Goal: Task Accomplishment & Management: Use online tool/utility

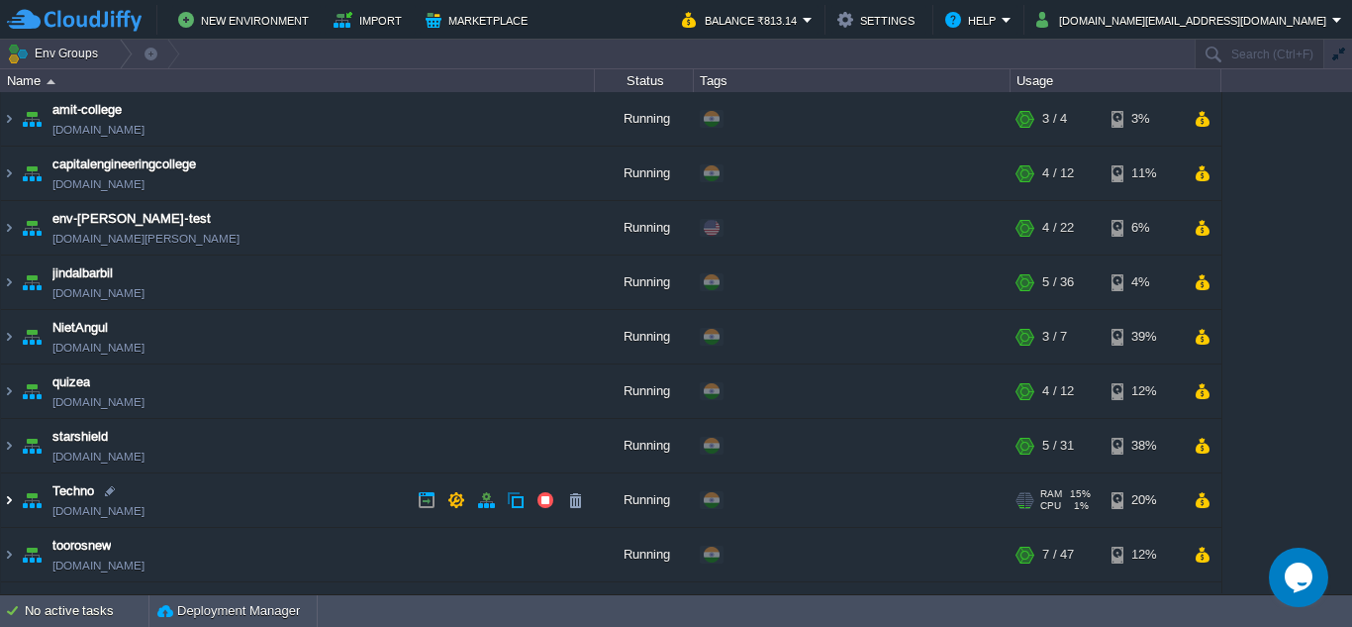
click at [9, 500] on img at bounding box center [9, 499] width 16 height 53
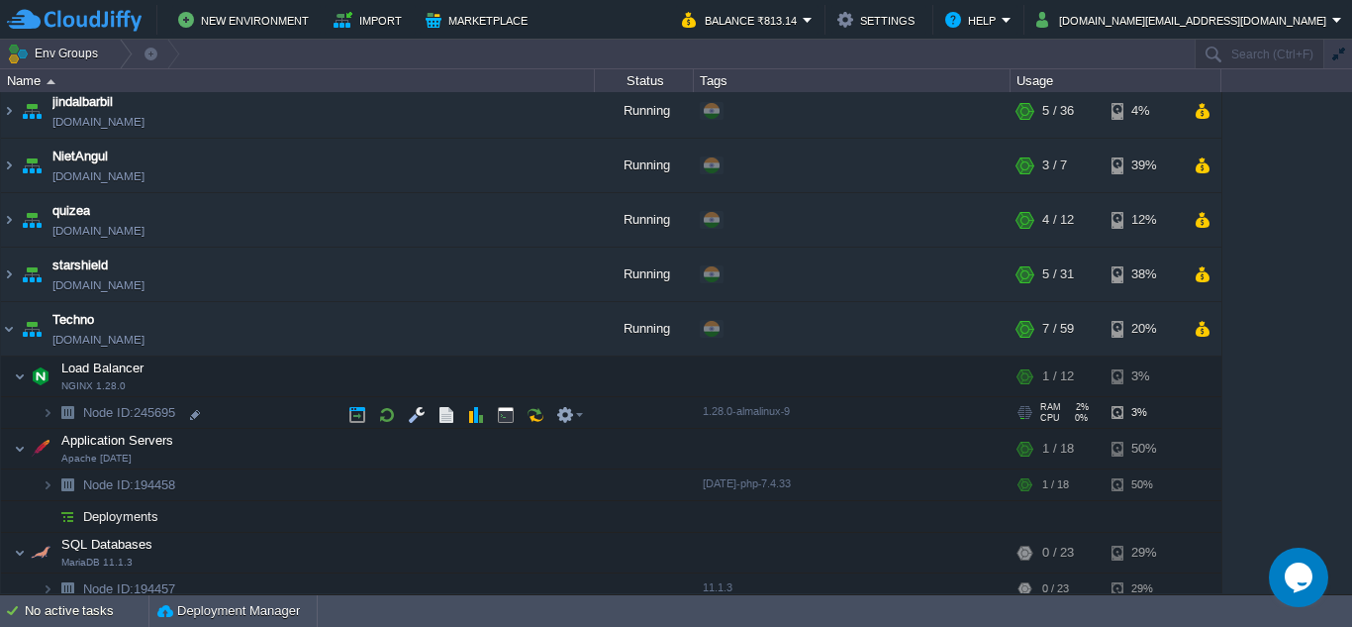
scroll to position [166, 0]
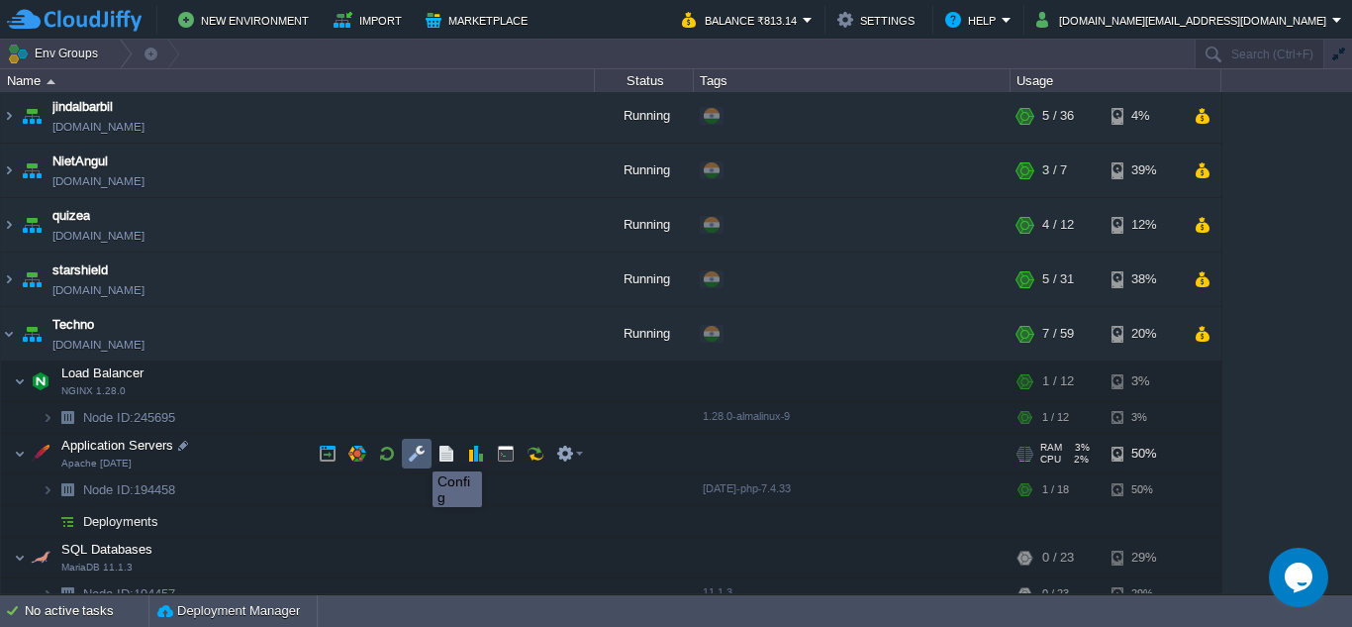
click at [418, 453] on button "button" at bounding box center [417, 454] width 18 height 18
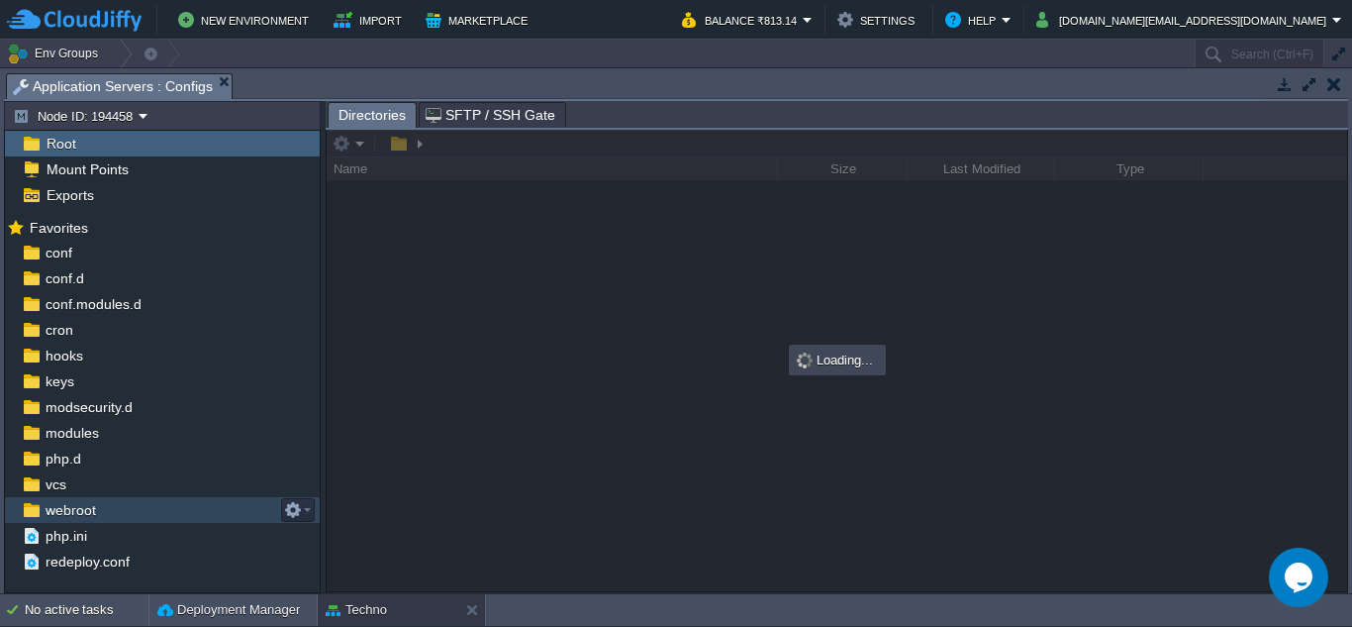
click at [62, 510] on span "webroot" at bounding box center [70, 510] width 57 height 18
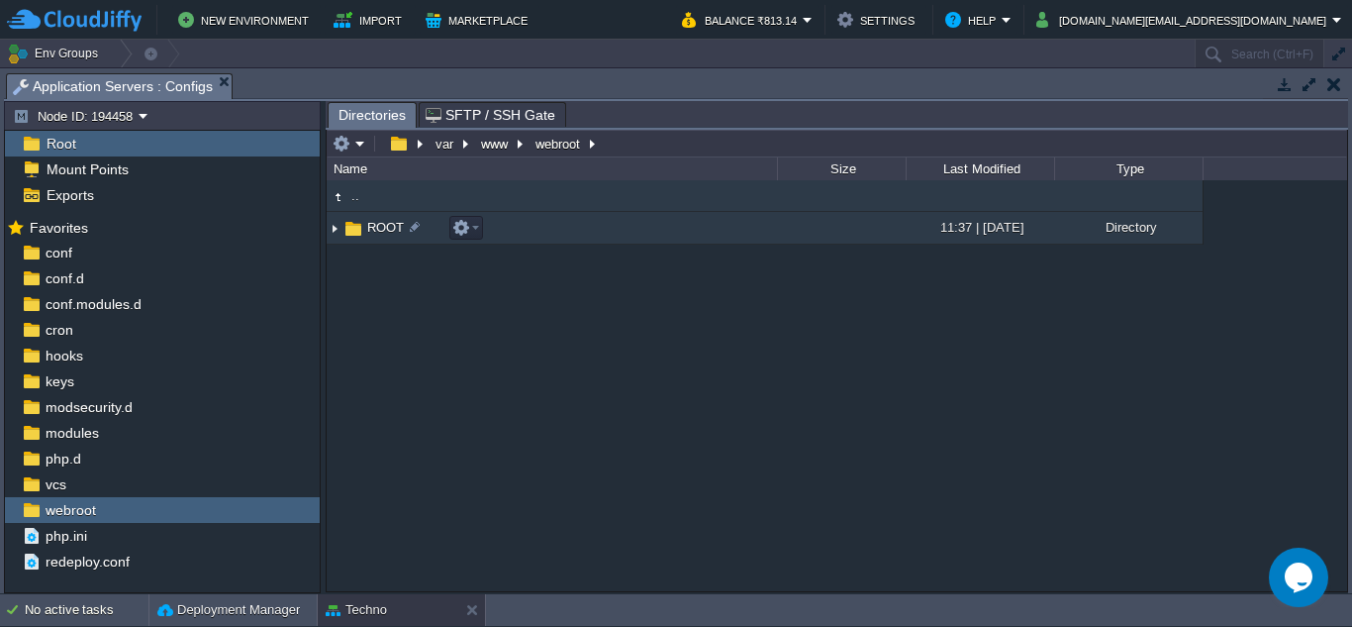
click at [335, 231] on img at bounding box center [335, 228] width 16 height 31
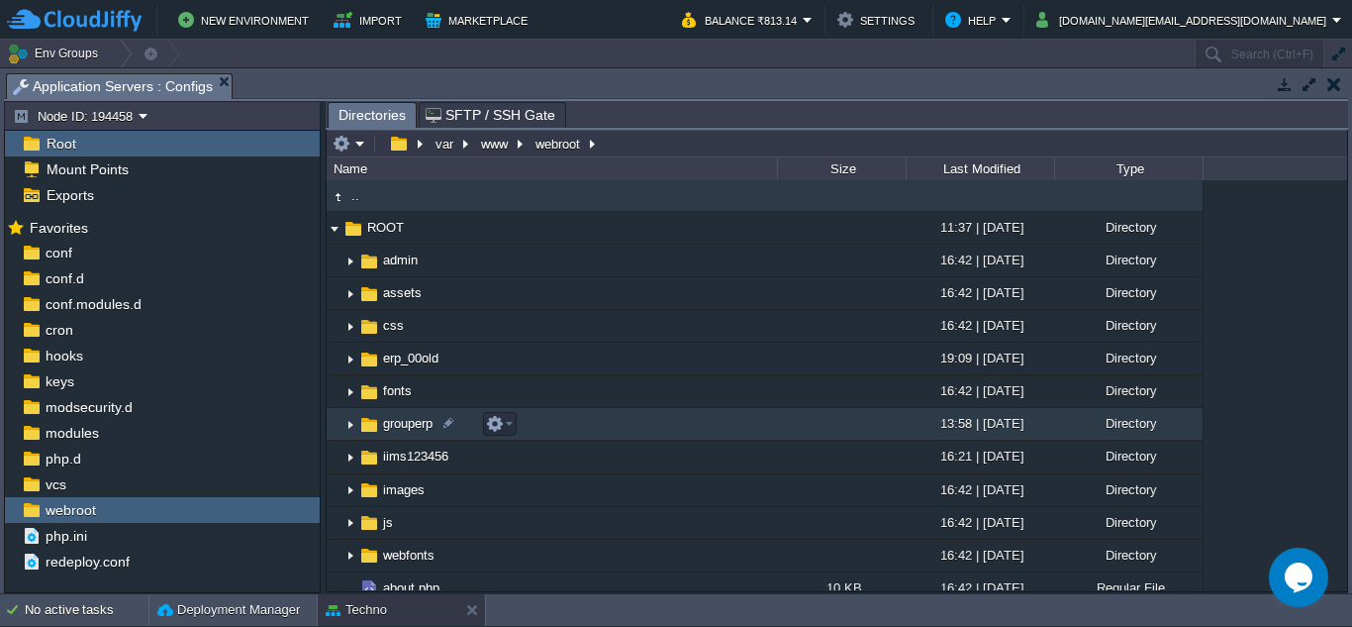
click at [352, 426] on img at bounding box center [351, 424] width 16 height 31
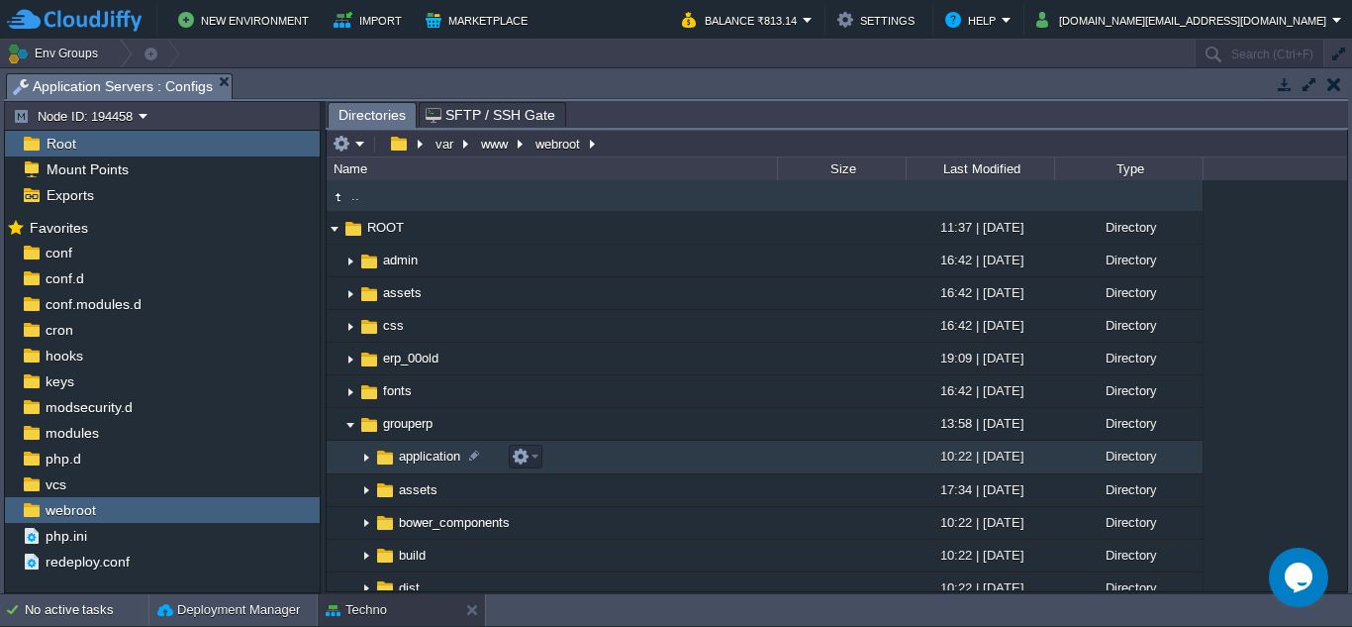
click at [363, 457] on img at bounding box center [366, 458] width 16 height 31
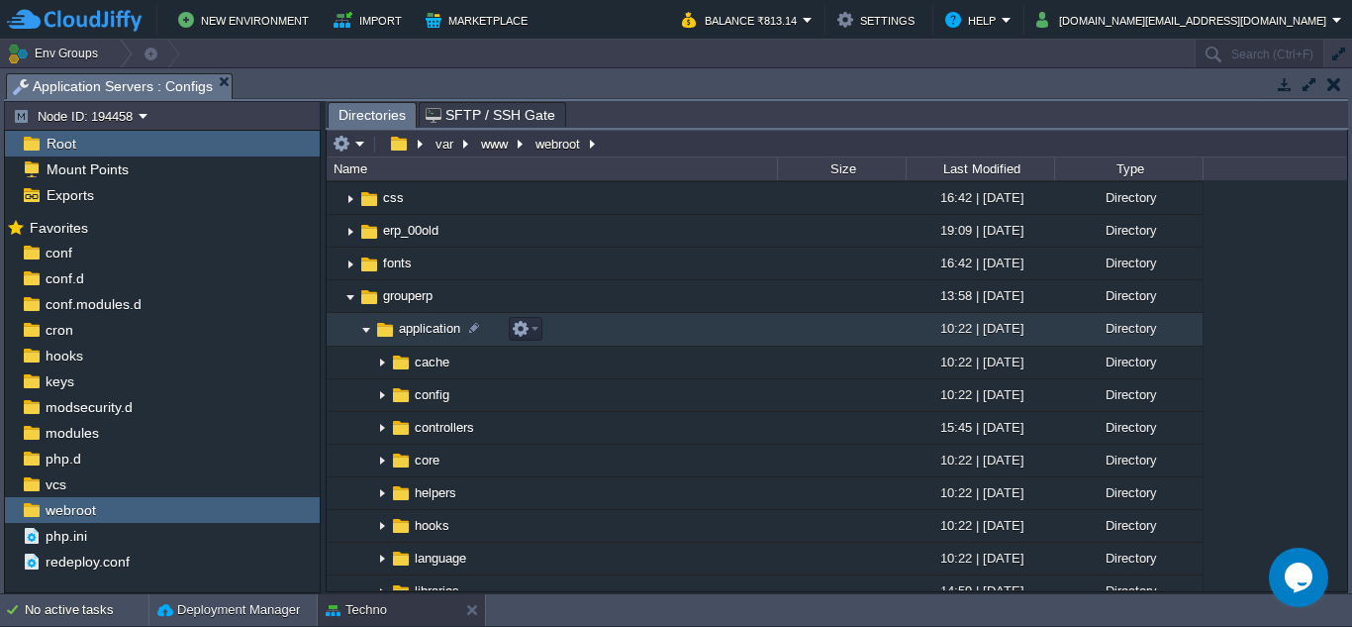
scroll to position [396, 0]
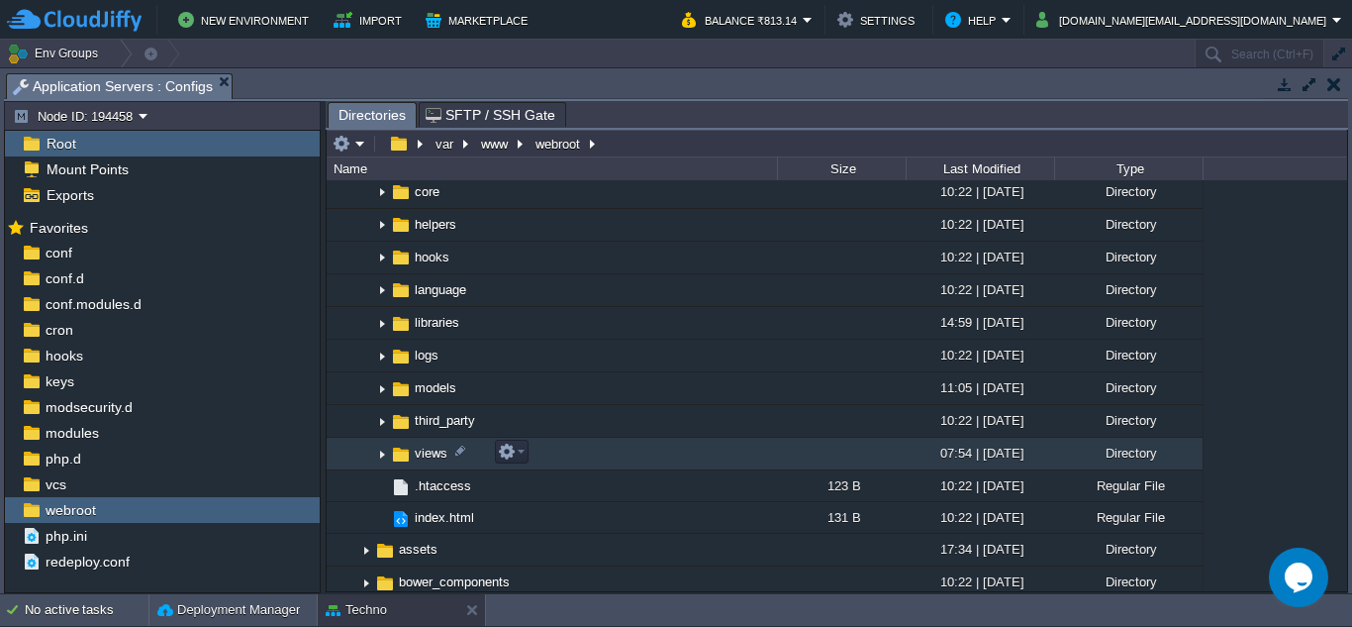
click at [382, 452] on img at bounding box center [382, 454] width 16 height 31
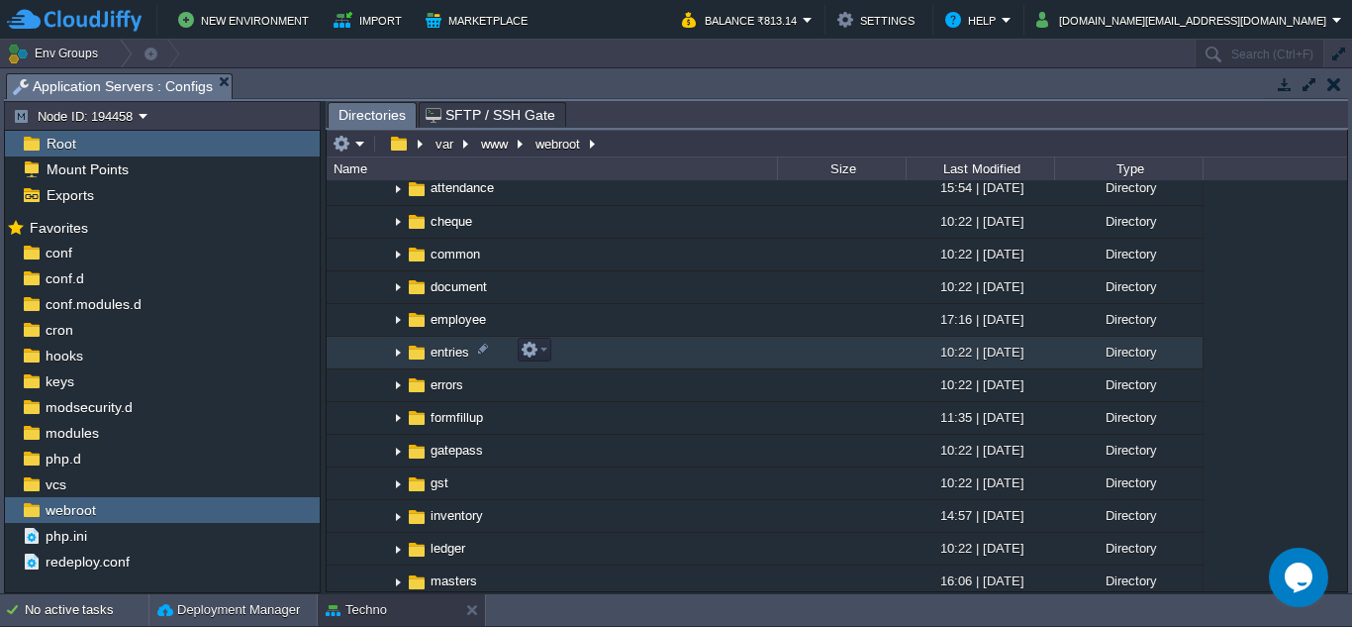
scroll to position [693, 0]
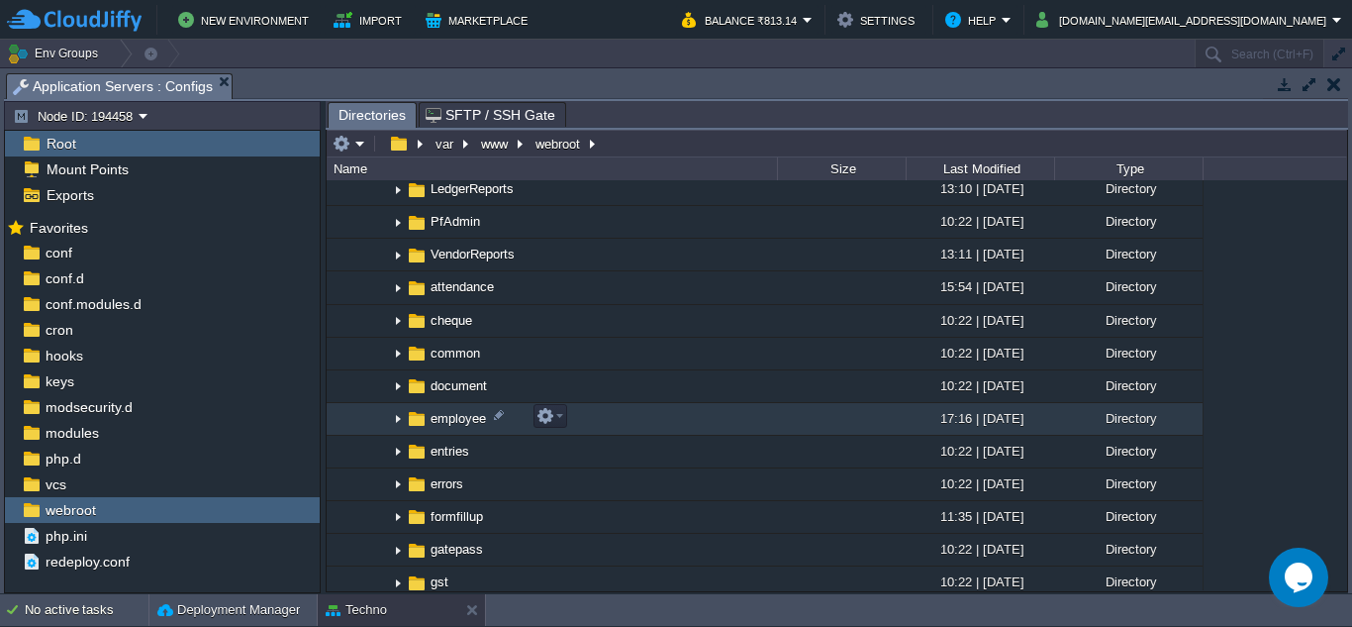
click at [397, 416] on img at bounding box center [398, 419] width 16 height 31
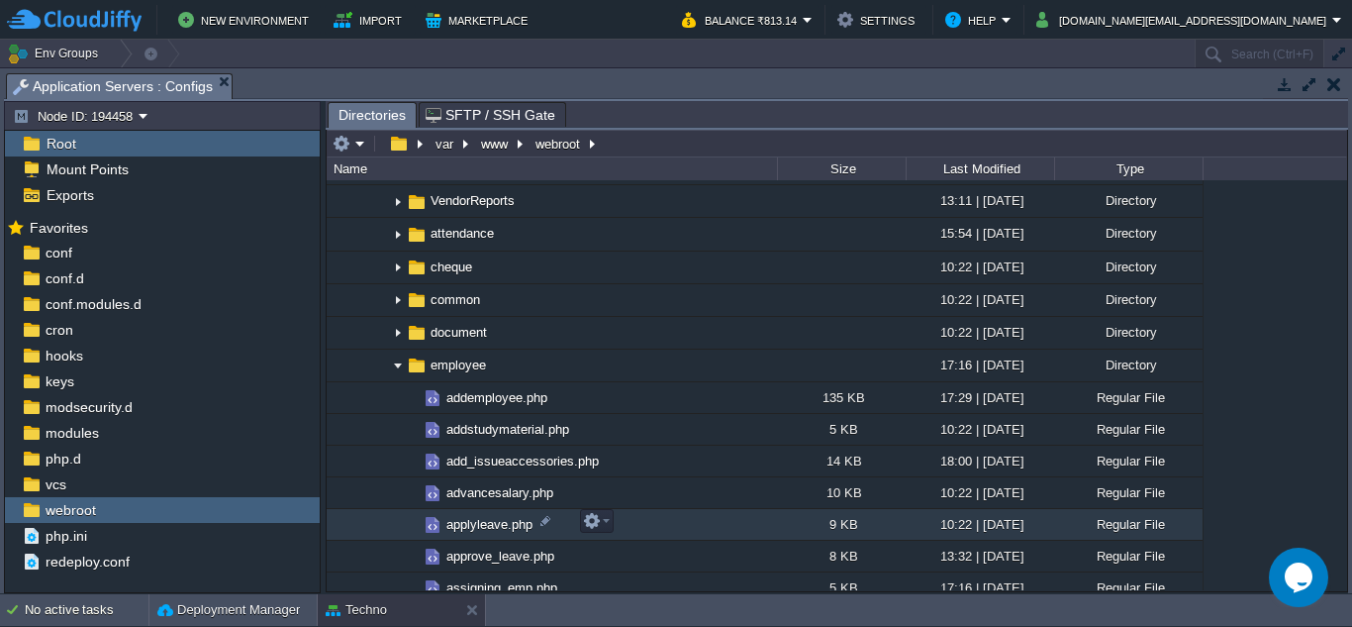
scroll to position [792, 0]
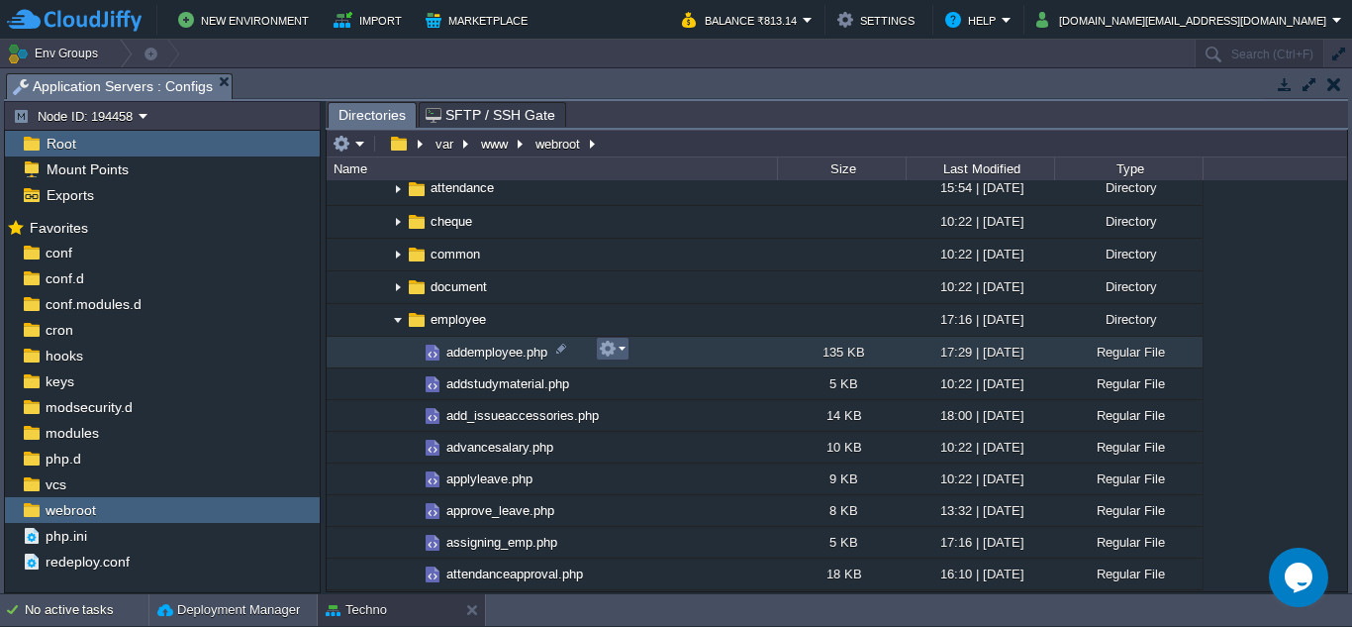
click at [623, 355] on em at bounding box center [612, 349] width 27 height 18
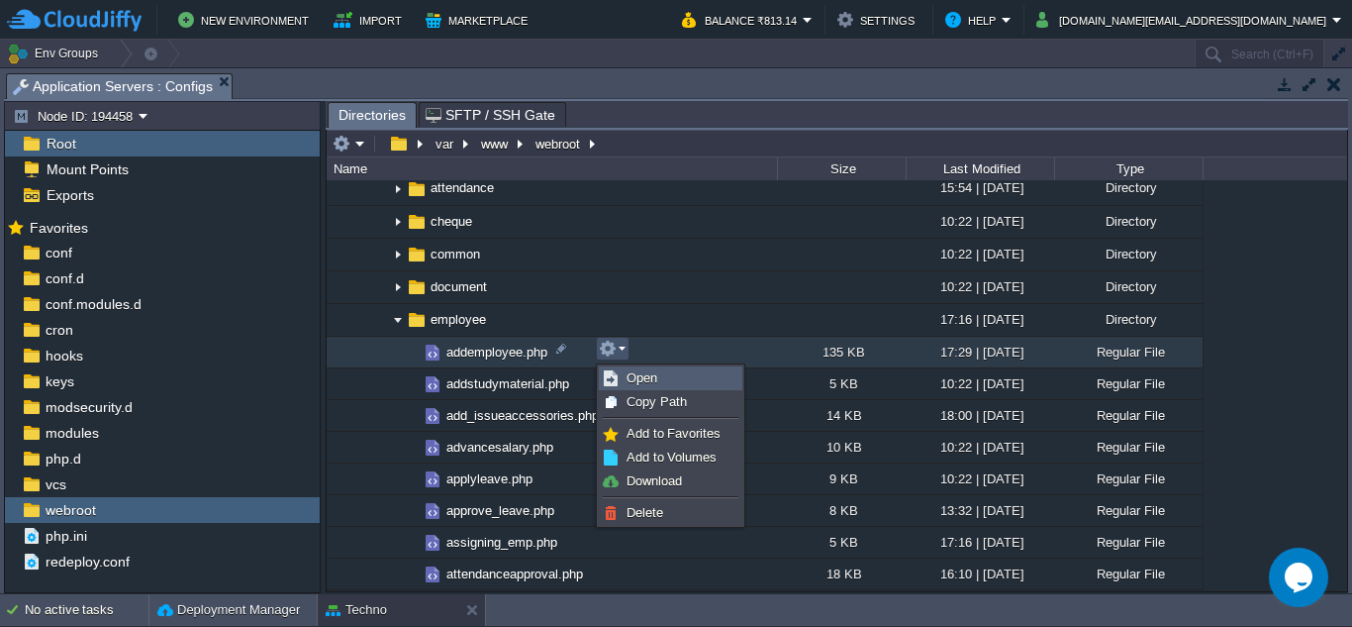
click at [656, 377] on span "Open" at bounding box center [642, 377] width 31 height 15
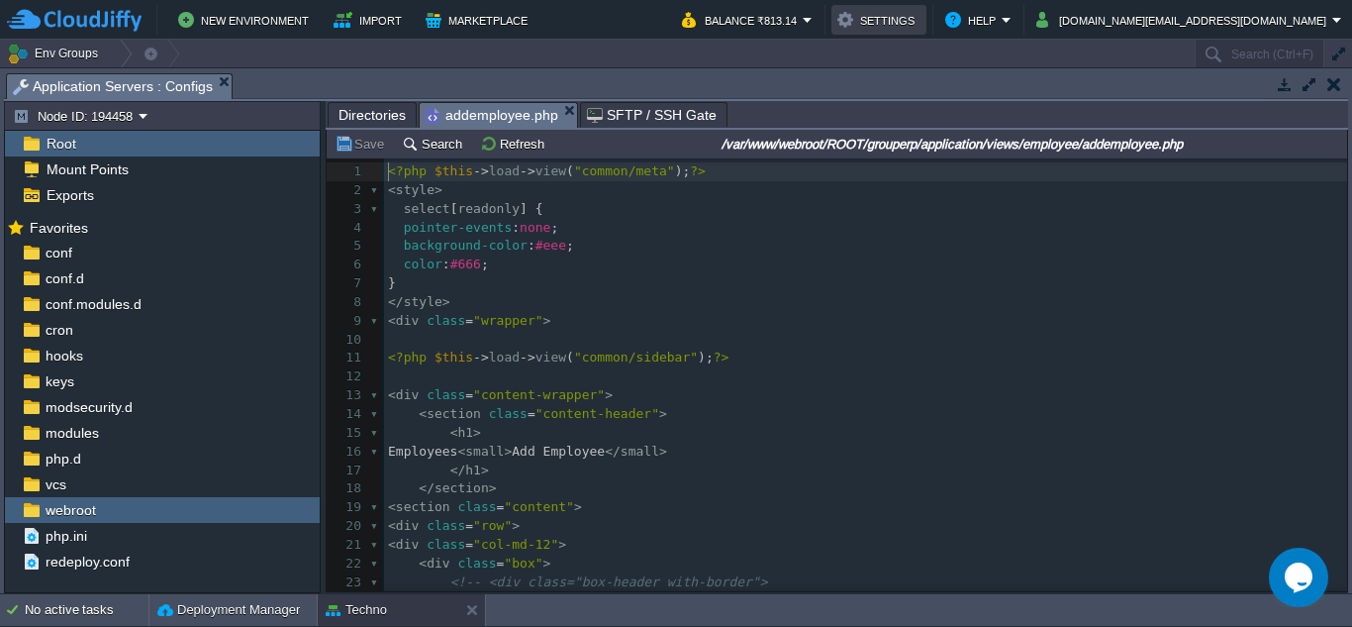
scroll to position [9, 0]
click at [446, 150] on button "Search" at bounding box center [435, 144] width 66 height 18
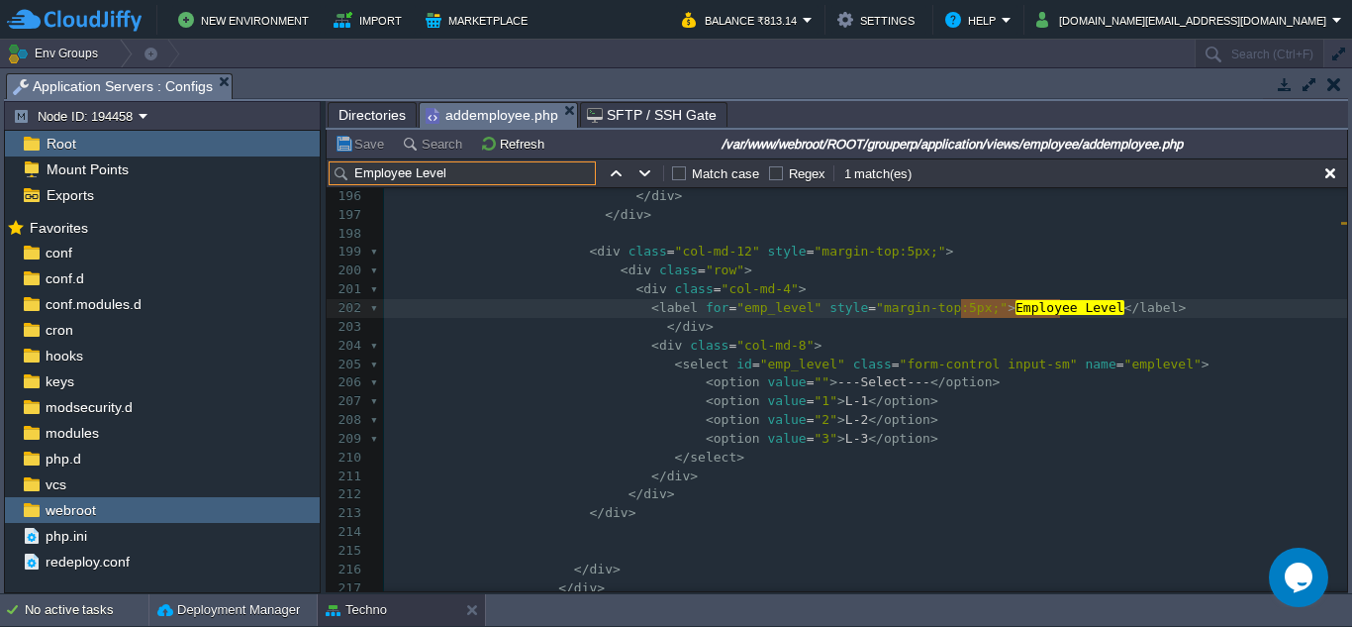
scroll to position [3928, 0]
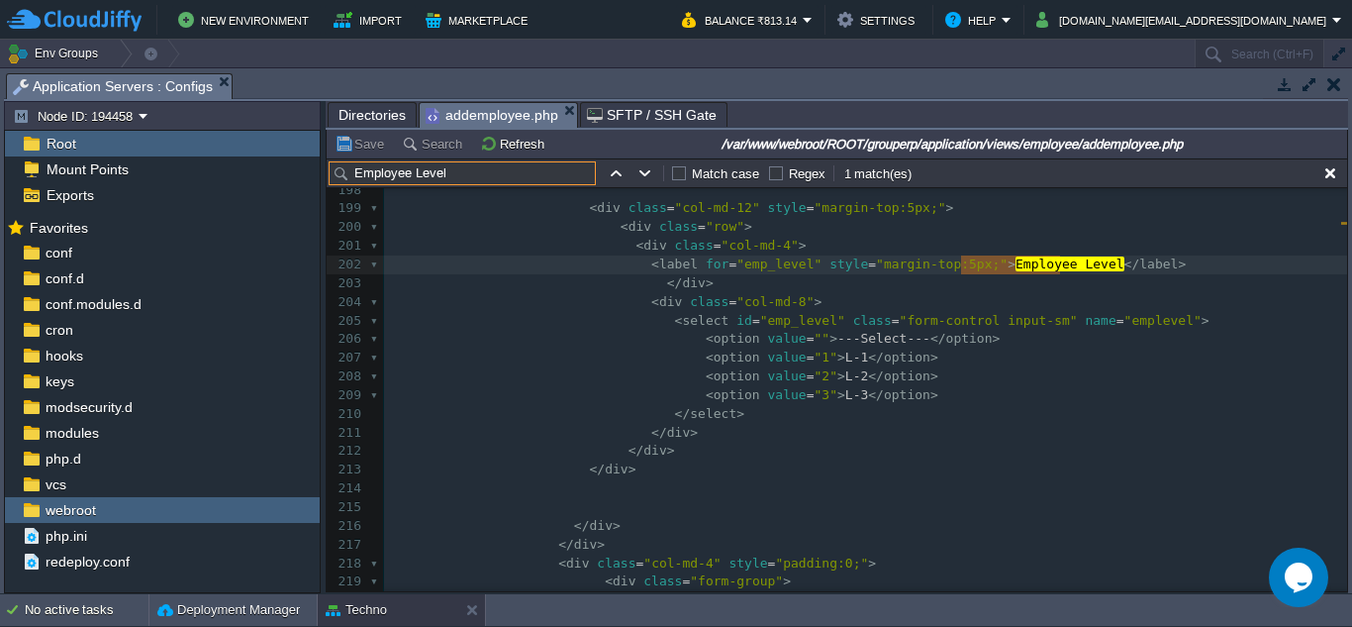
type input "Employee Level"
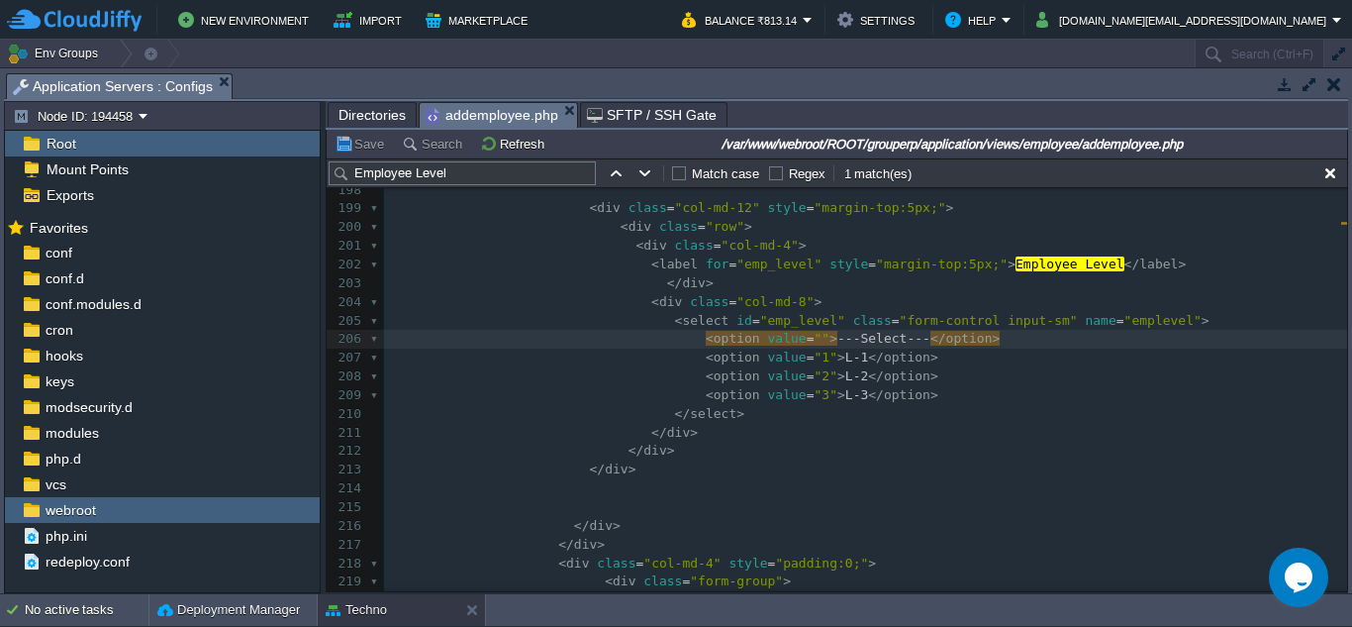
type textarea "0"
click at [980, 359] on pre "< option value = "1" > L-1 </ option >" at bounding box center [865, 358] width 963 height 19
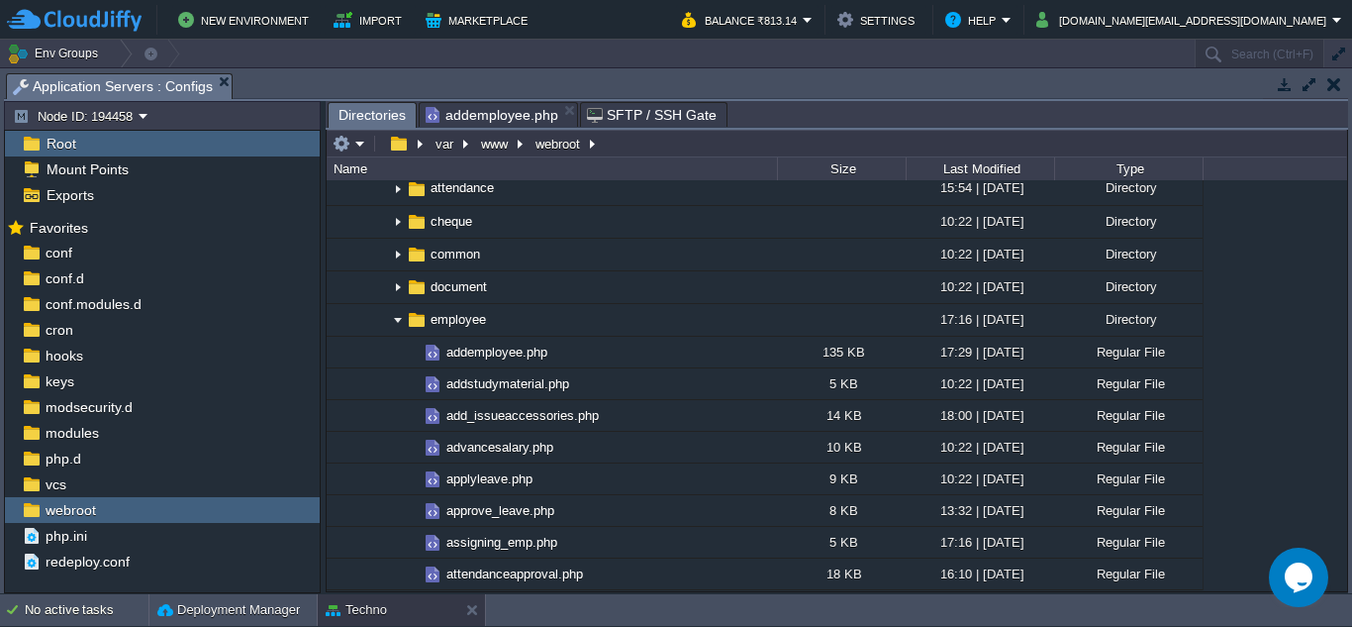
click at [382, 118] on span "Directories" at bounding box center [372, 115] width 67 height 25
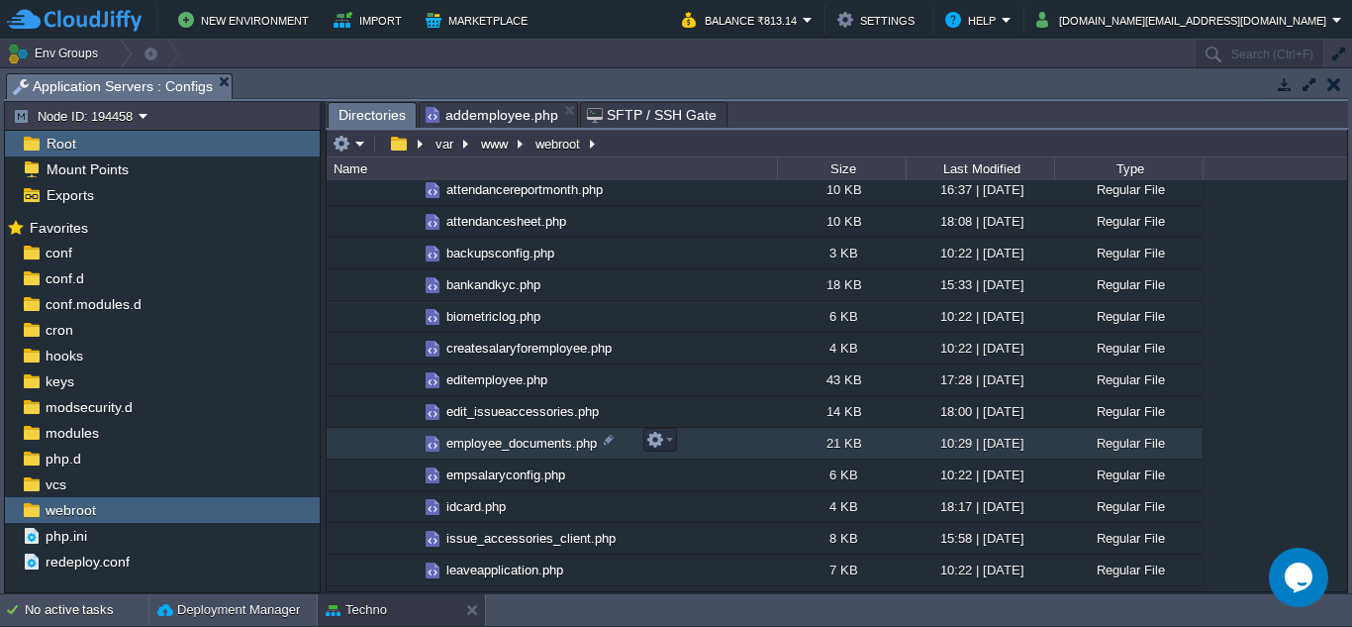
scroll to position [1287, 0]
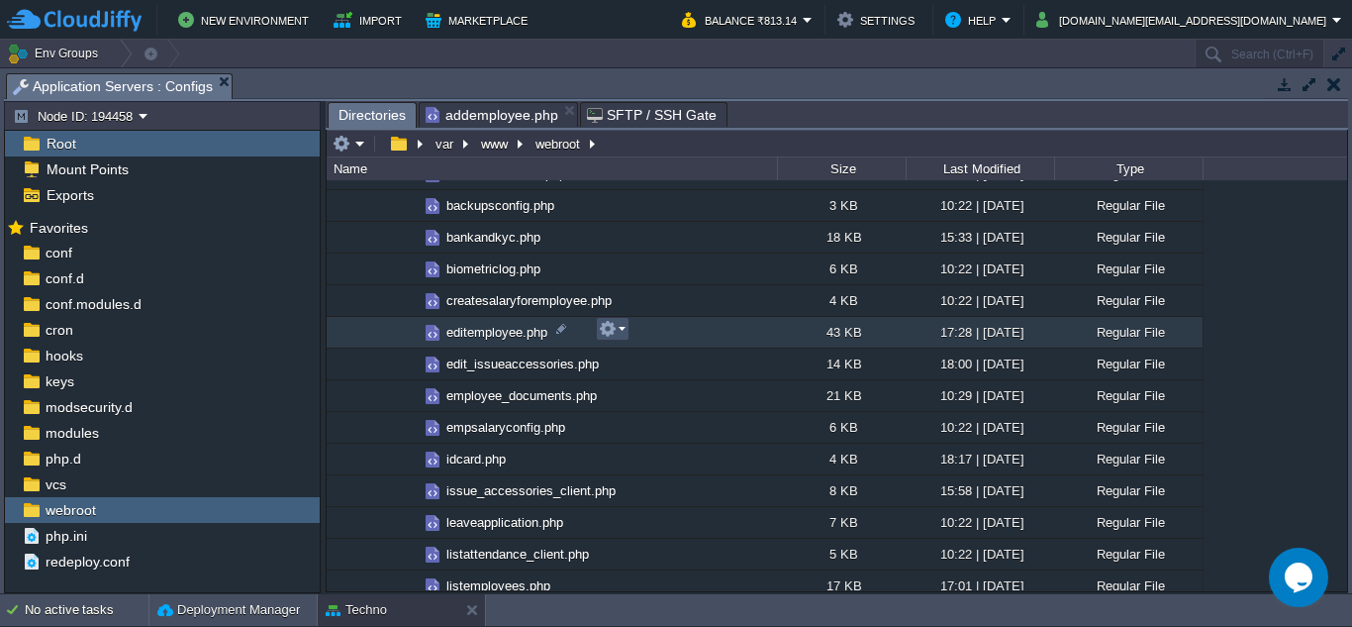
click at [613, 330] on button "button" at bounding box center [608, 329] width 18 height 18
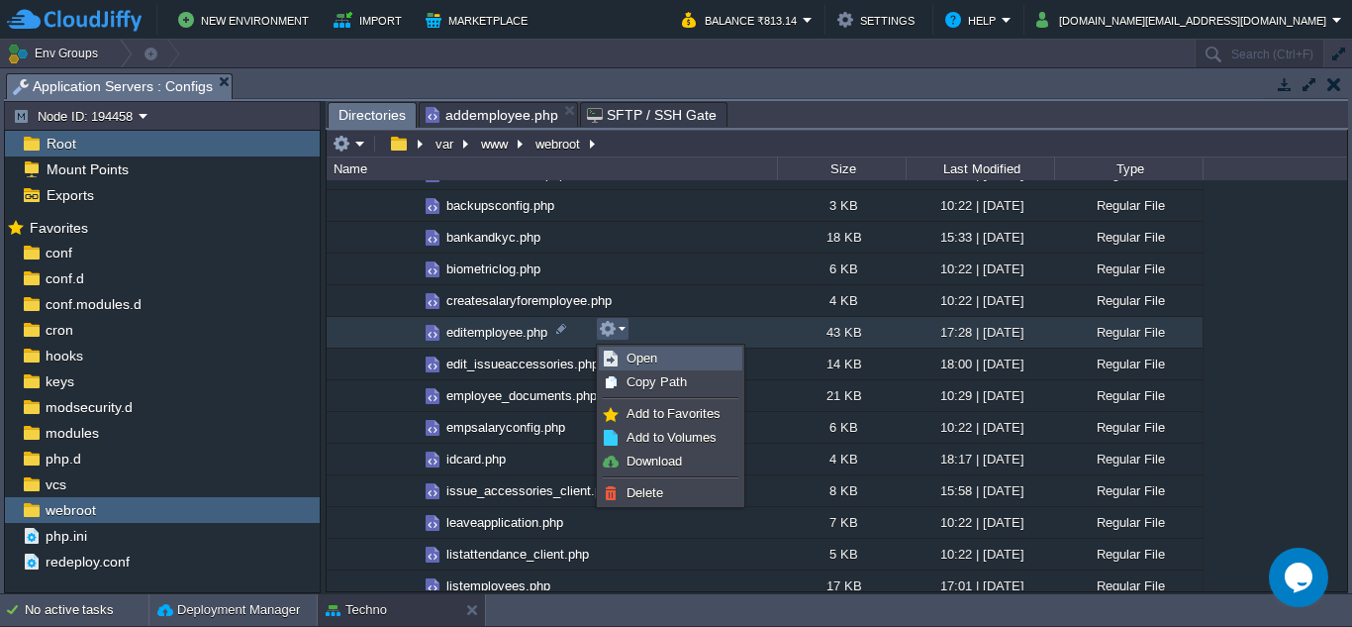
click at [635, 360] on span "Open" at bounding box center [642, 357] width 31 height 15
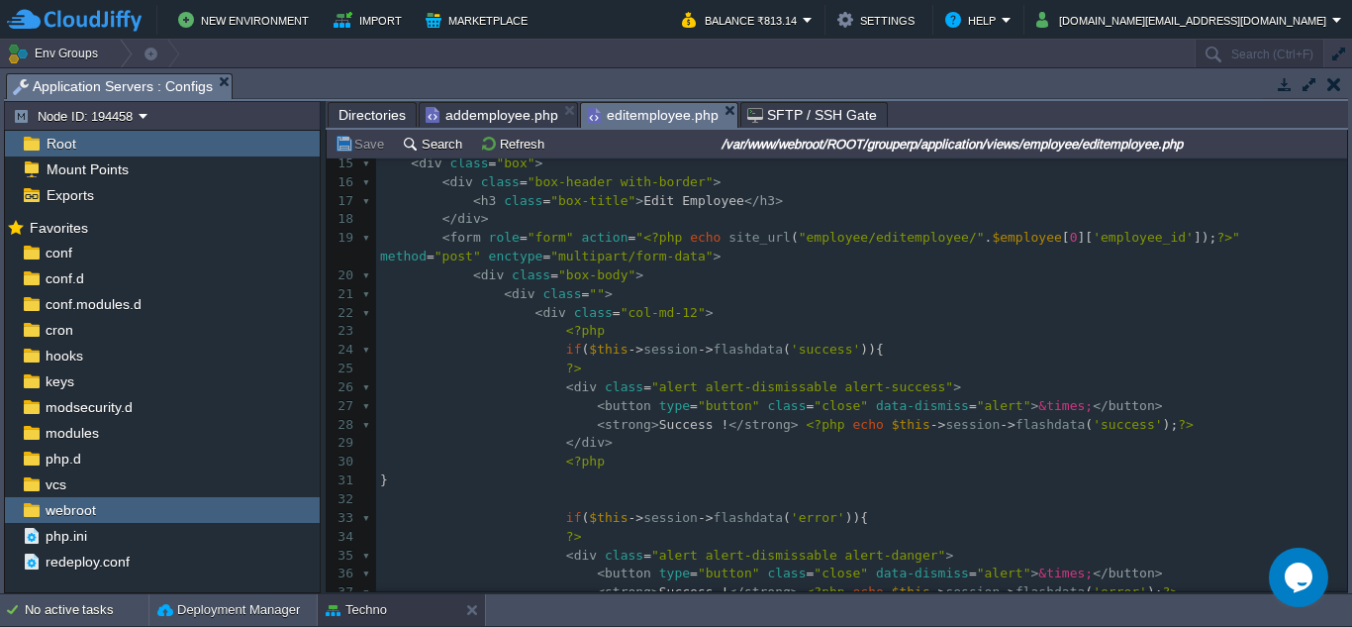
scroll to position [297, 0]
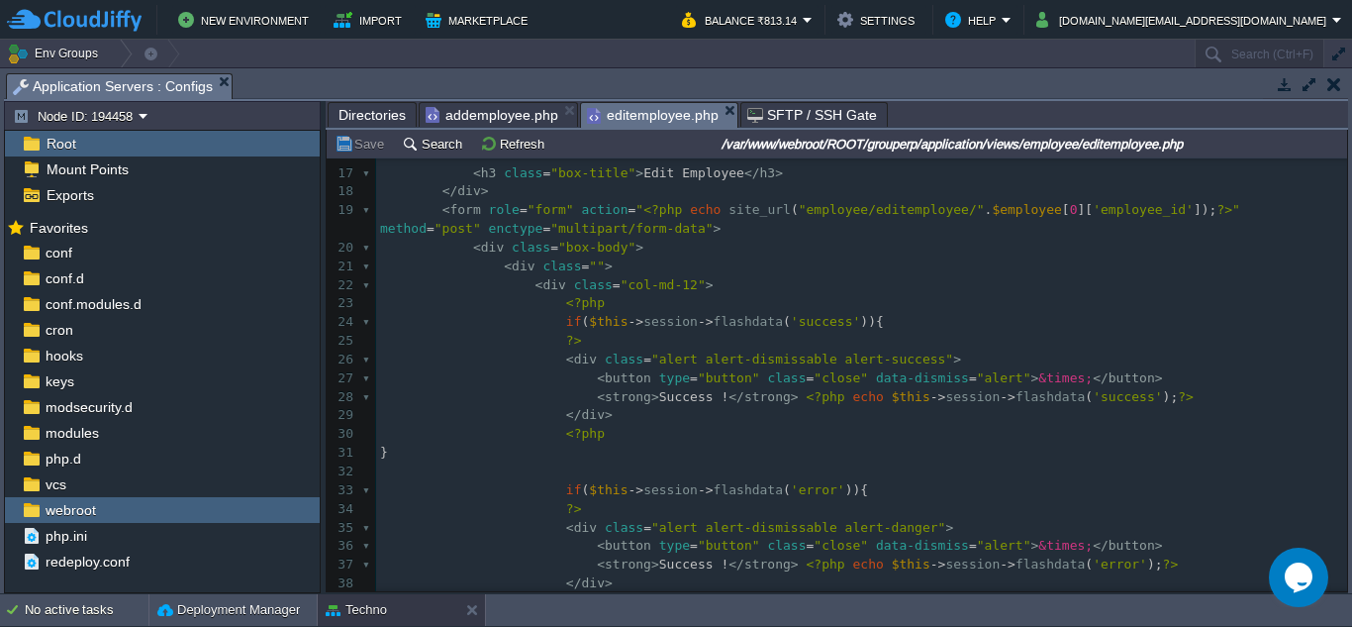
click at [739, 440] on pre "<?php" at bounding box center [861, 434] width 971 height 19
click at [702, 467] on pre "​" at bounding box center [861, 471] width 971 height 19
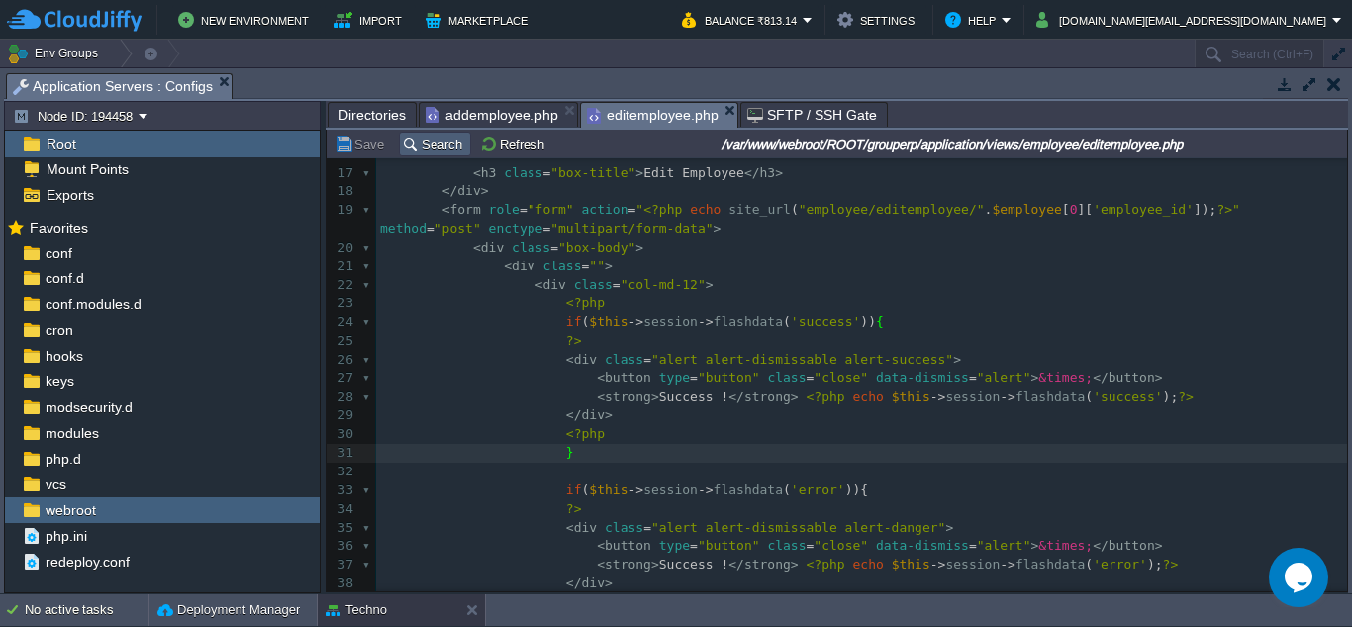
click at [427, 151] on button "Search" at bounding box center [435, 144] width 66 height 18
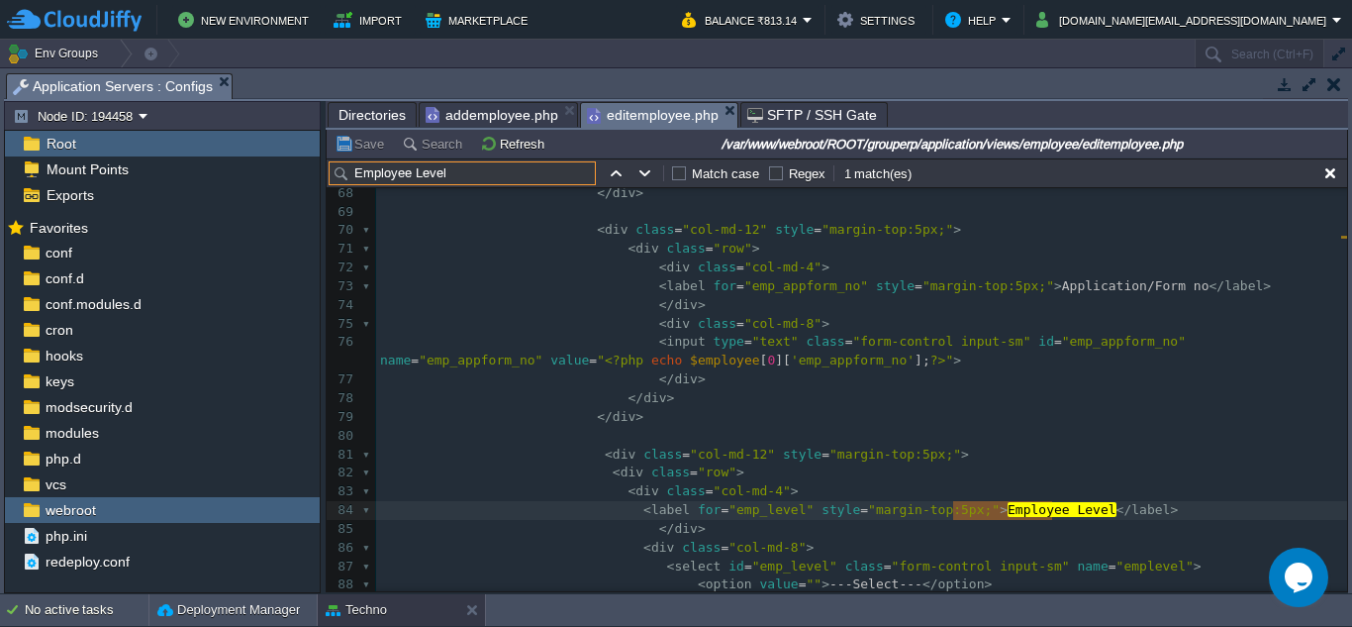
scroll to position [0, 0]
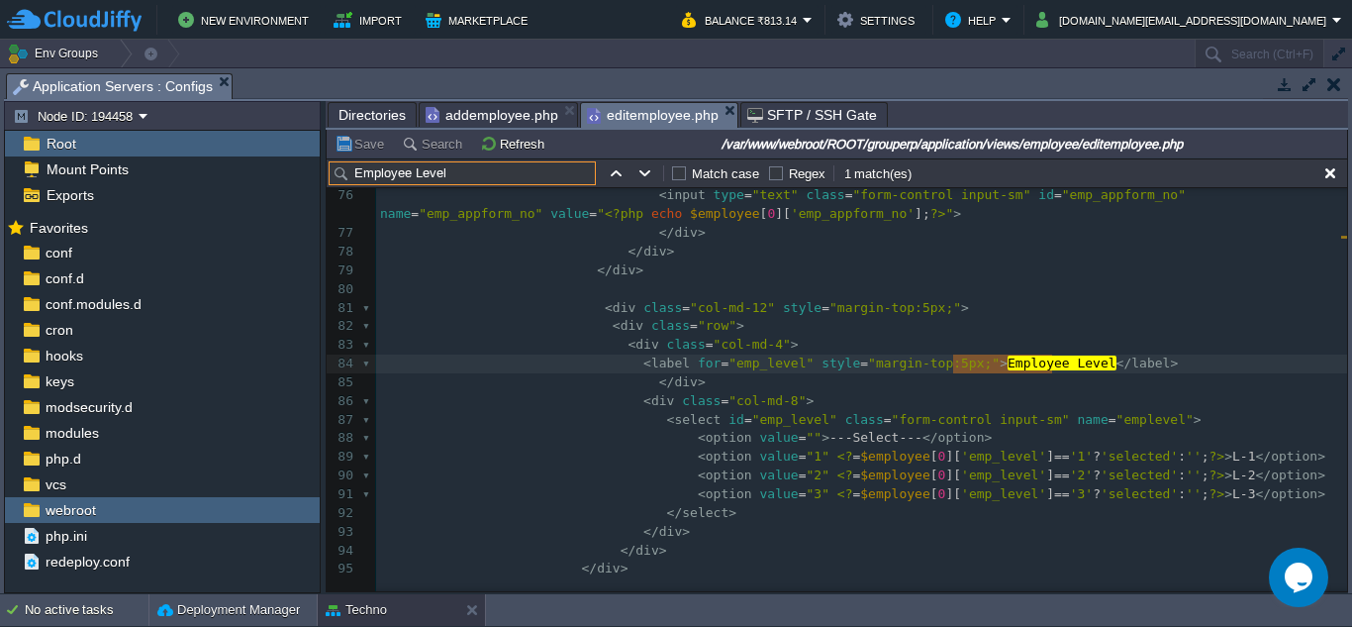
type input "Employee Level"
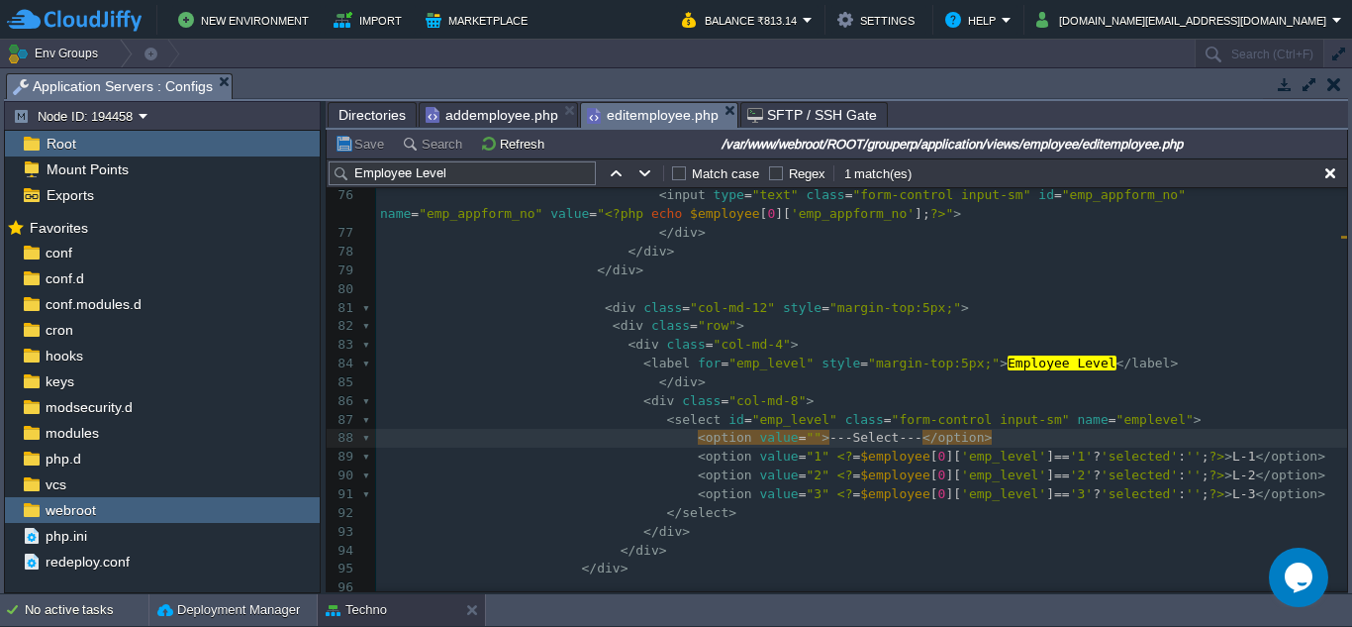
type textarea "0"
click at [946, 316] on pre "< div class = "col-md-12" style = "margin-top:5px;" >" at bounding box center [861, 308] width 971 height 19
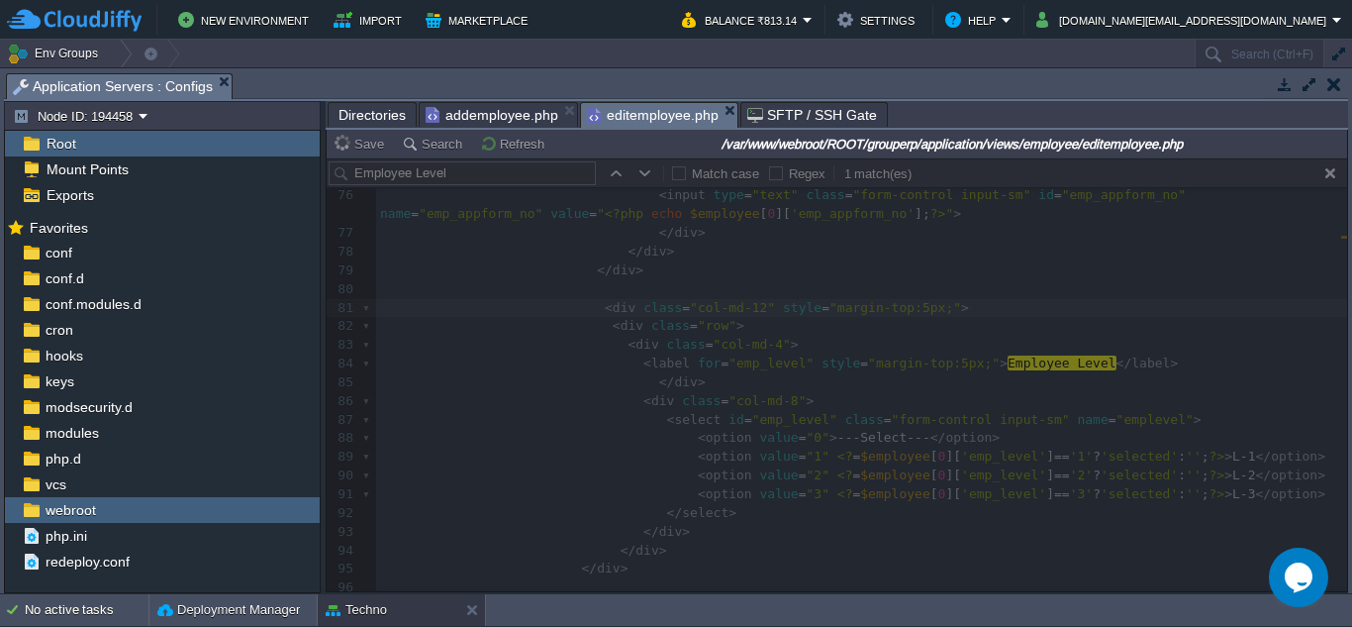
click at [381, 115] on span "Directories" at bounding box center [372, 115] width 67 height 24
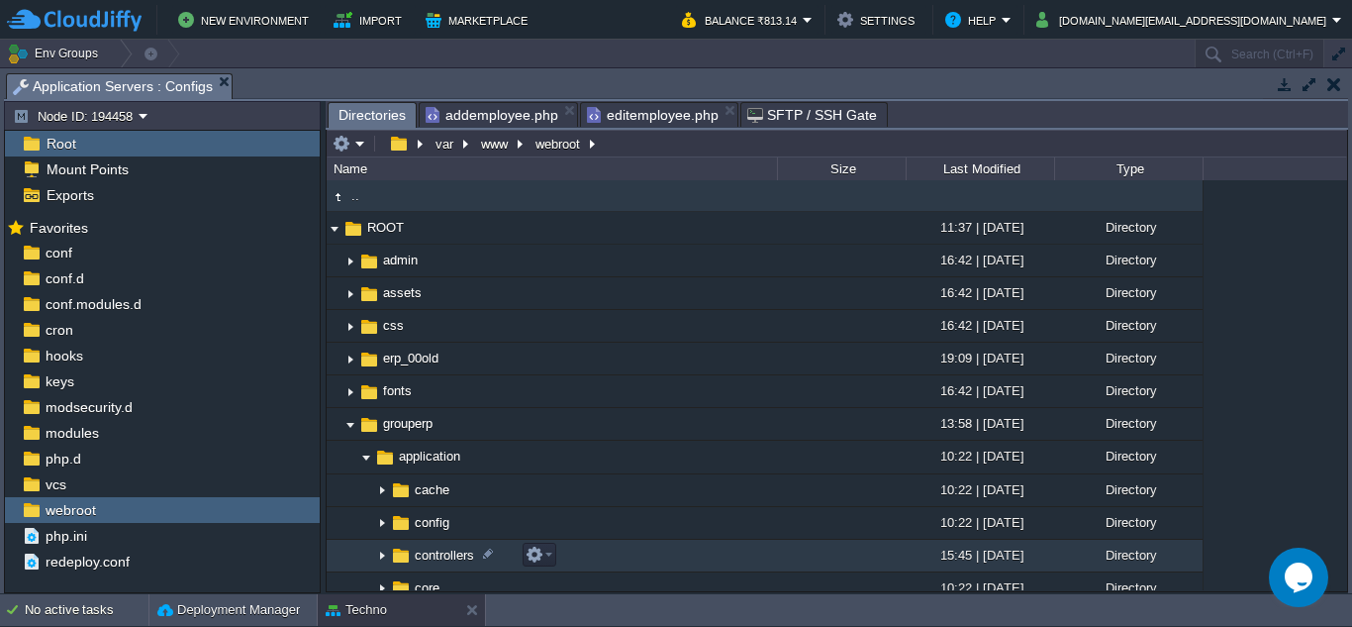
click at [376, 555] on img at bounding box center [382, 556] width 16 height 31
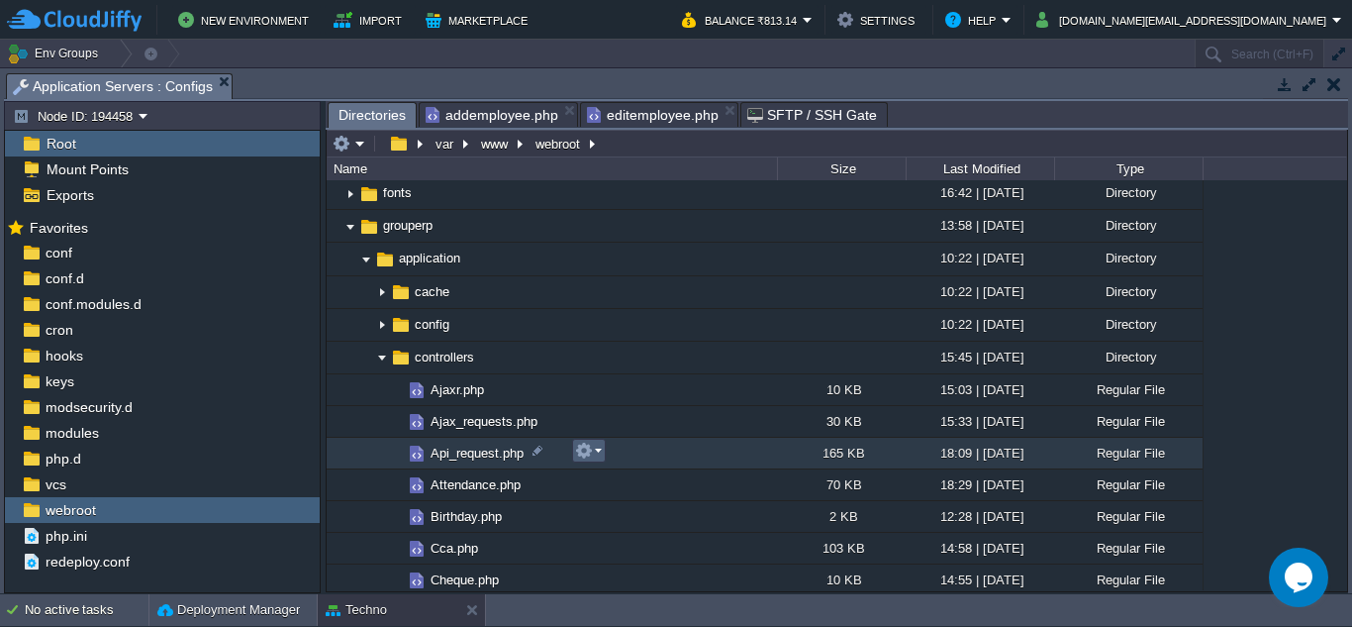
click at [599, 450] on em at bounding box center [588, 451] width 27 height 18
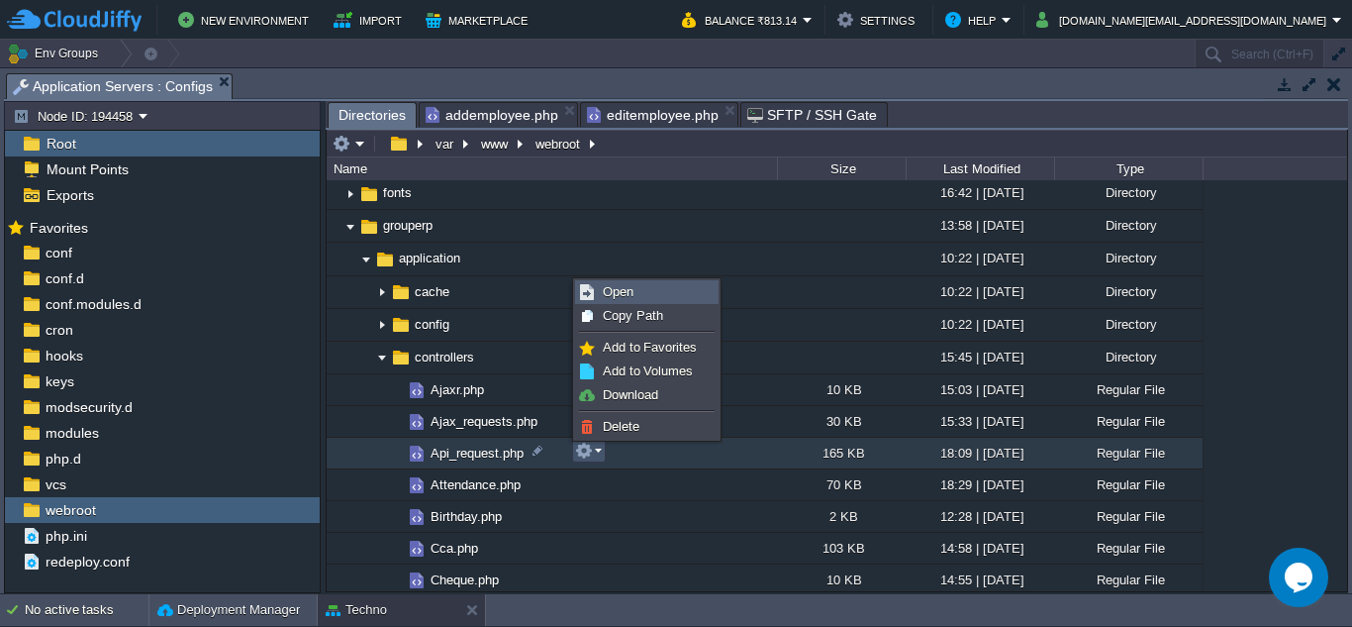
click at [649, 291] on link "Open" at bounding box center [647, 292] width 142 height 22
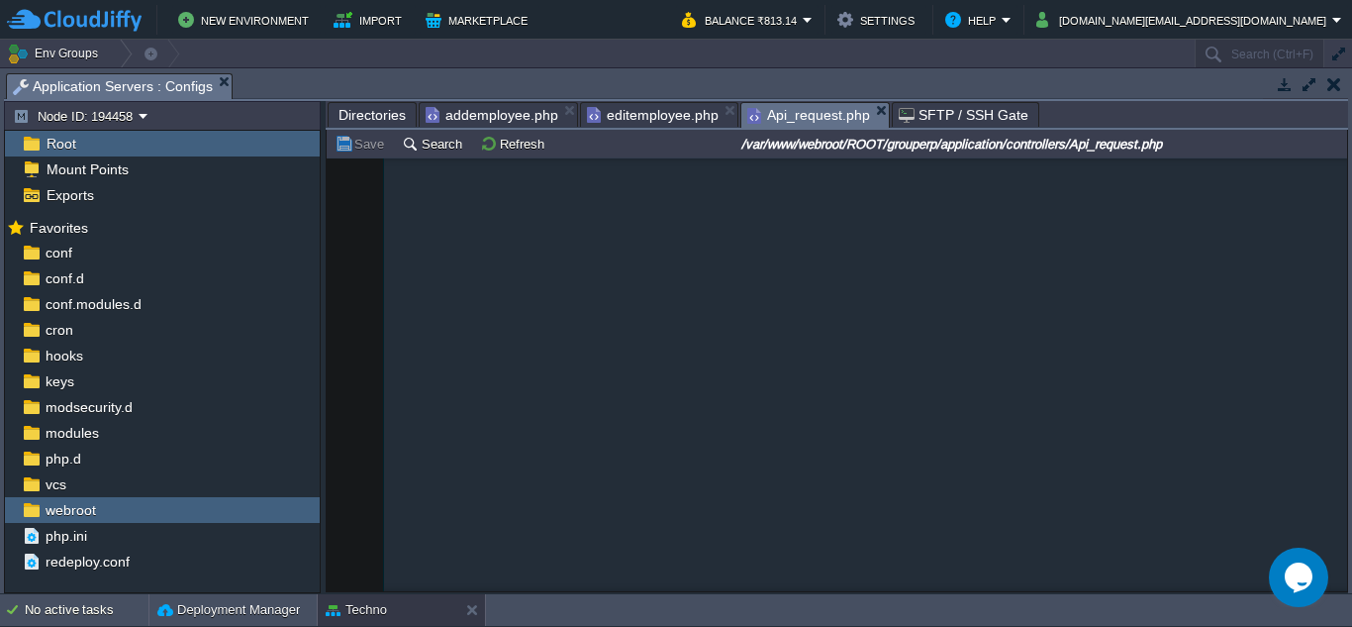
scroll to position [50390, 0]
drag, startPoint x: 1344, startPoint y: 168, endPoint x: 48, endPoint y: 36, distance: 1302.8
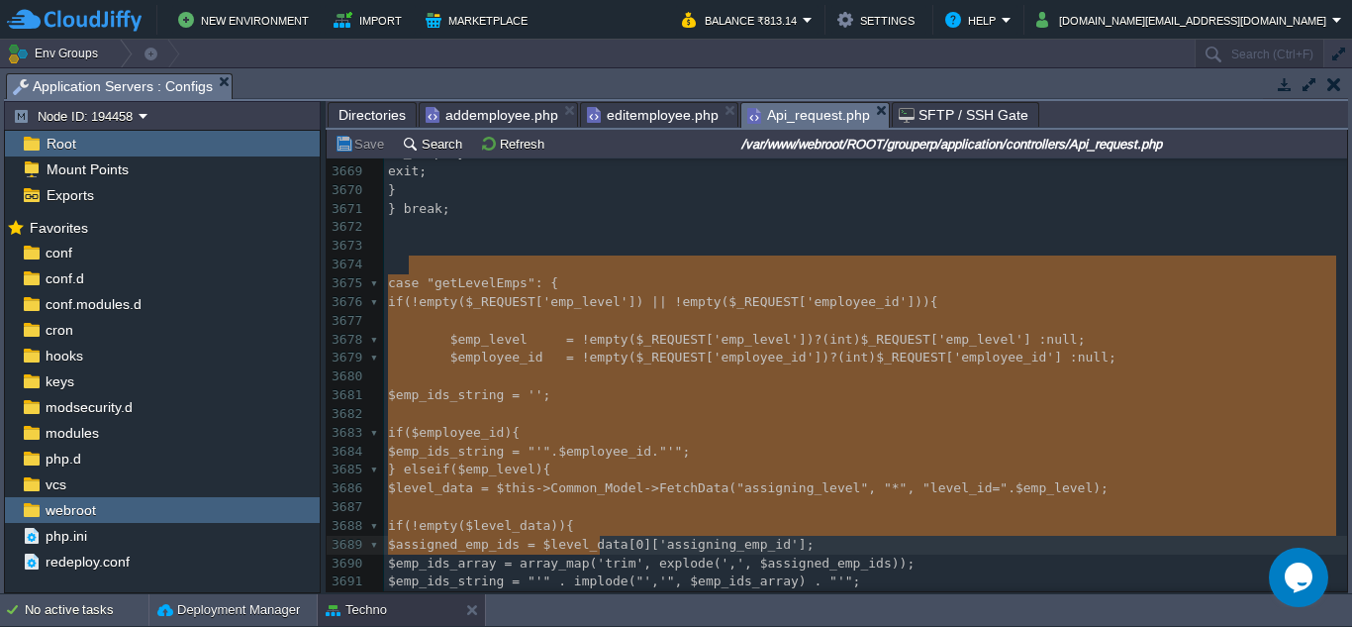
type textarea "-"
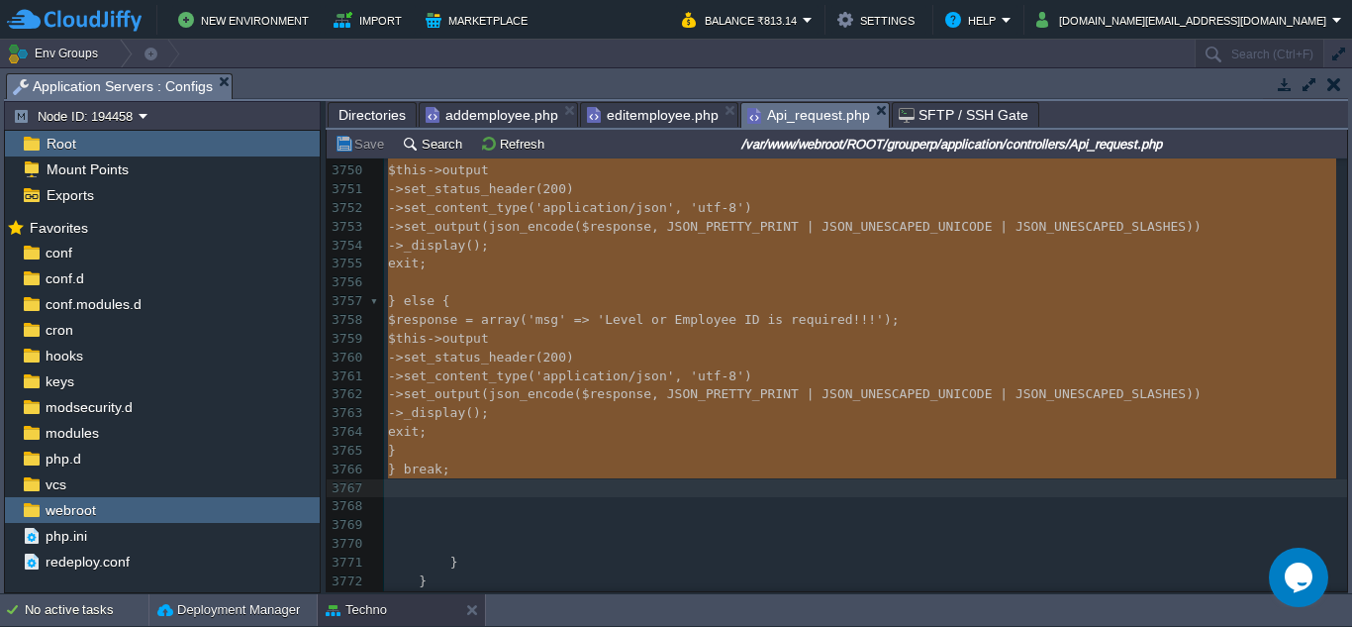
drag, startPoint x: 410, startPoint y: 316, endPoint x: 657, endPoint y: 482, distance: 298.2
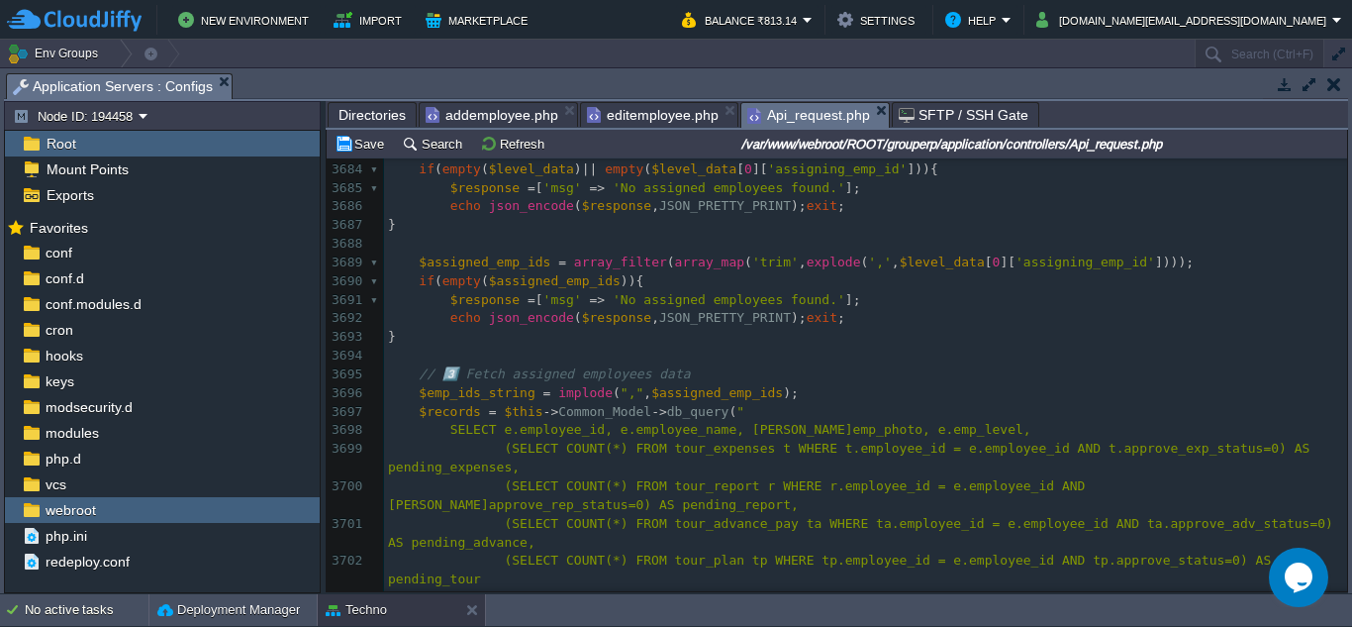
click at [458, 372] on div "xxxxxxxxxx ​ 3673 3674 case "getLevelEmps" : { 3675 $employee_id = ! empty ( $_…" at bounding box center [865, 383] width 963 height 858
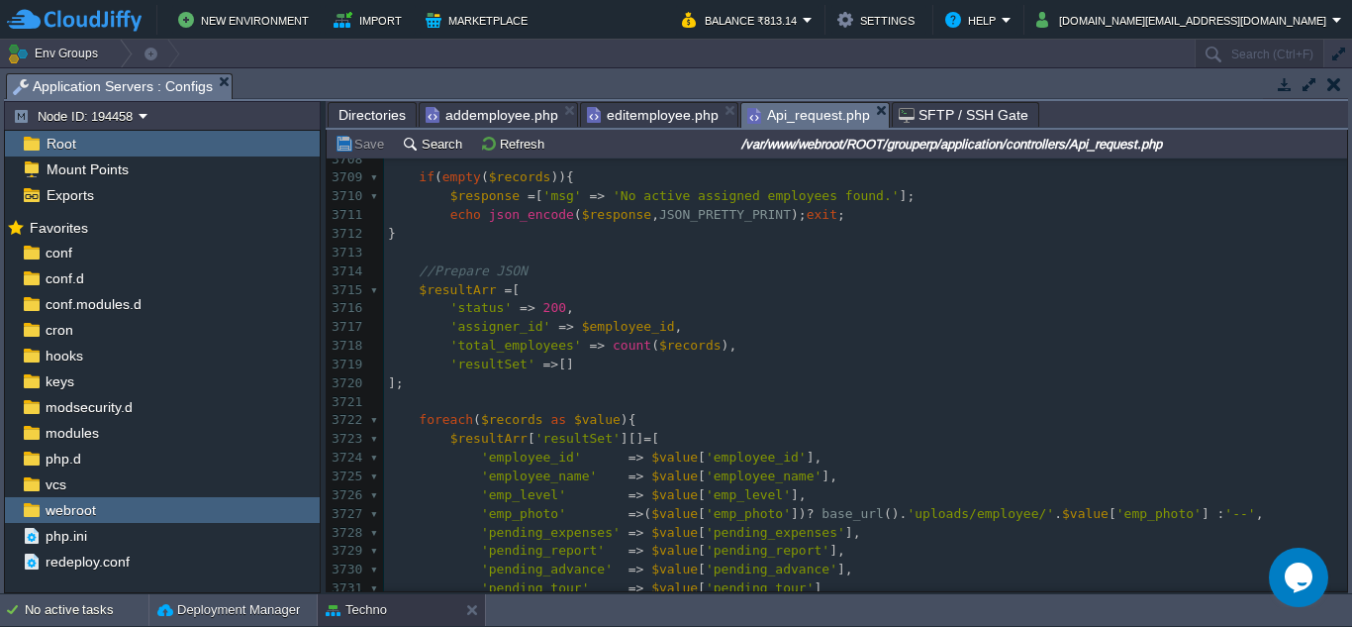
click at [813, 385] on pre "];" at bounding box center [865, 383] width 963 height 19
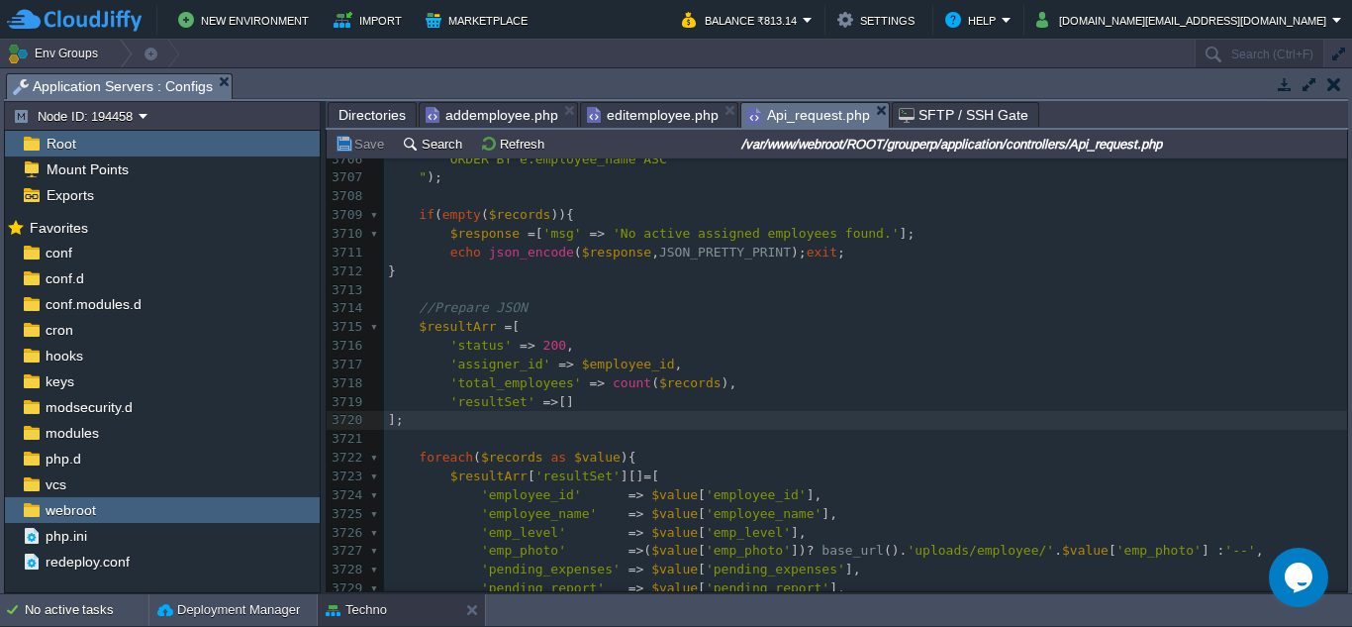
click at [641, 113] on span "editemployee.php" at bounding box center [653, 115] width 132 height 24
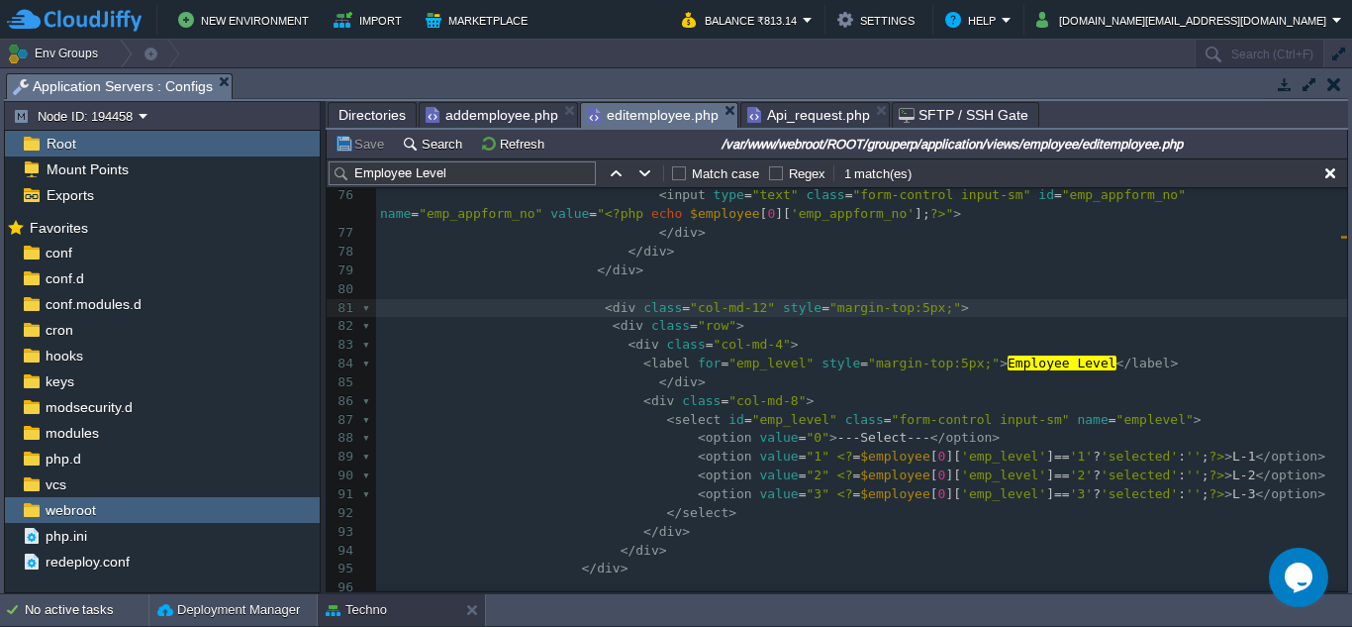
scroll to position [9, 0]
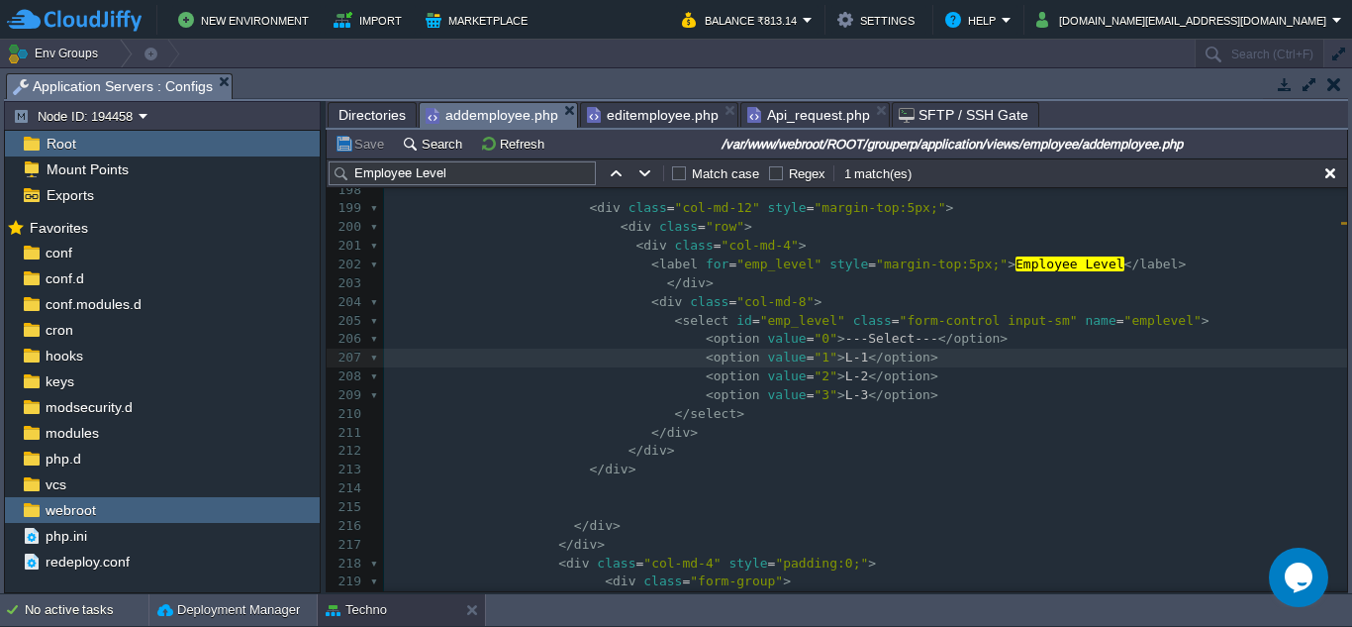
click at [489, 106] on span "addemployee.php" at bounding box center [492, 115] width 133 height 25
click at [736, 532] on pre "</ div >" at bounding box center [865, 526] width 963 height 19
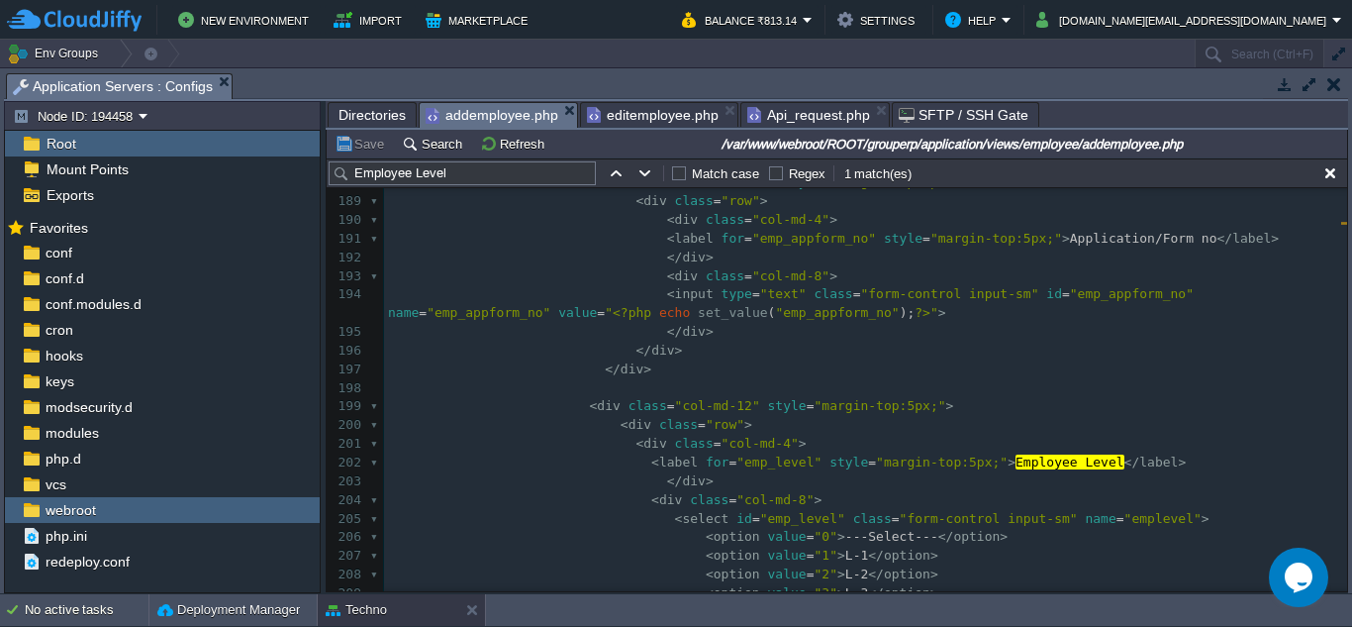
click at [390, 113] on span "Directories" at bounding box center [372, 115] width 67 height 24
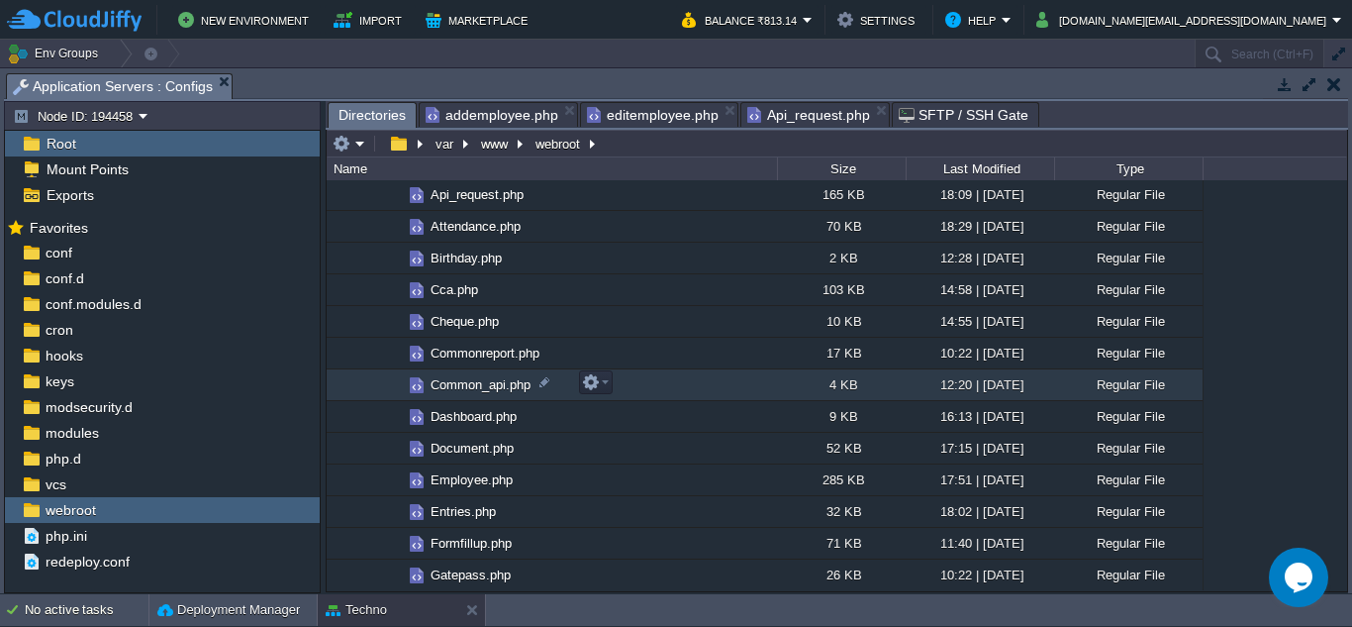
scroll to position [594, 0]
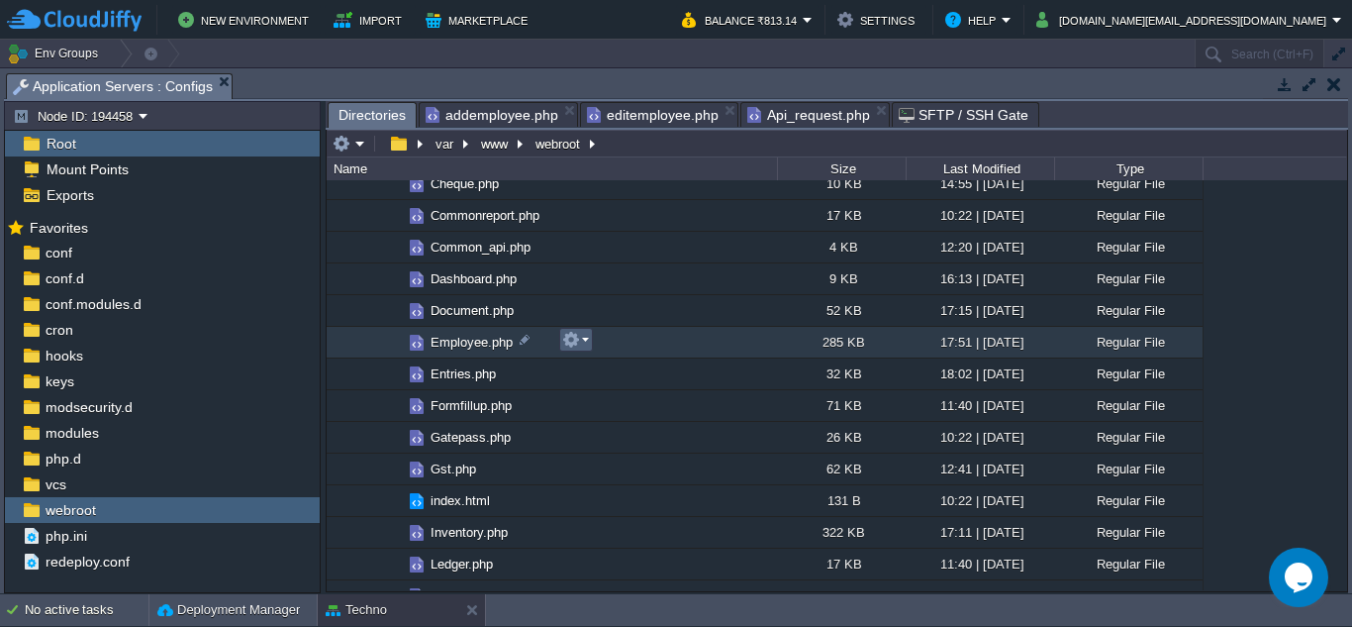
click at [581, 346] on em at bounding box center [575, 340] width 27 height 18
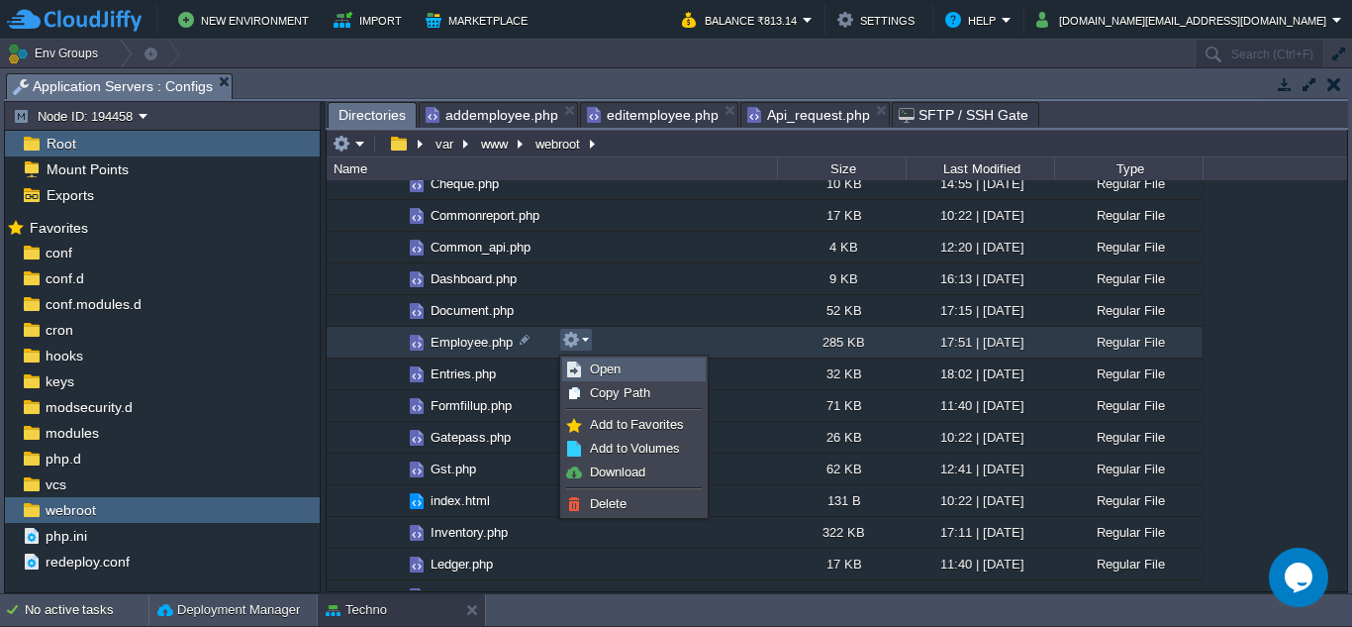
click at [599, 371] on span "Open" at bounding box center [605, 368] width 31 height 15
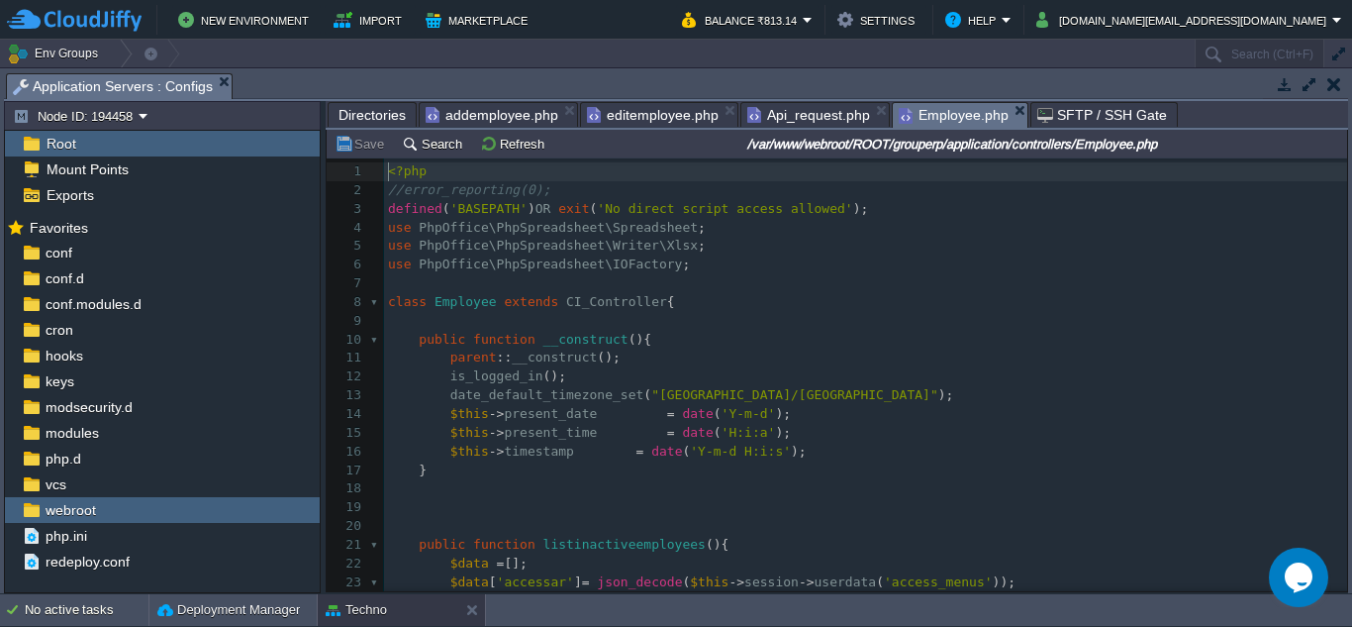
scroll to position [9, 0]
click at [434, 149] on button "Search" at bounding box center [435, 144] width 66 height 18
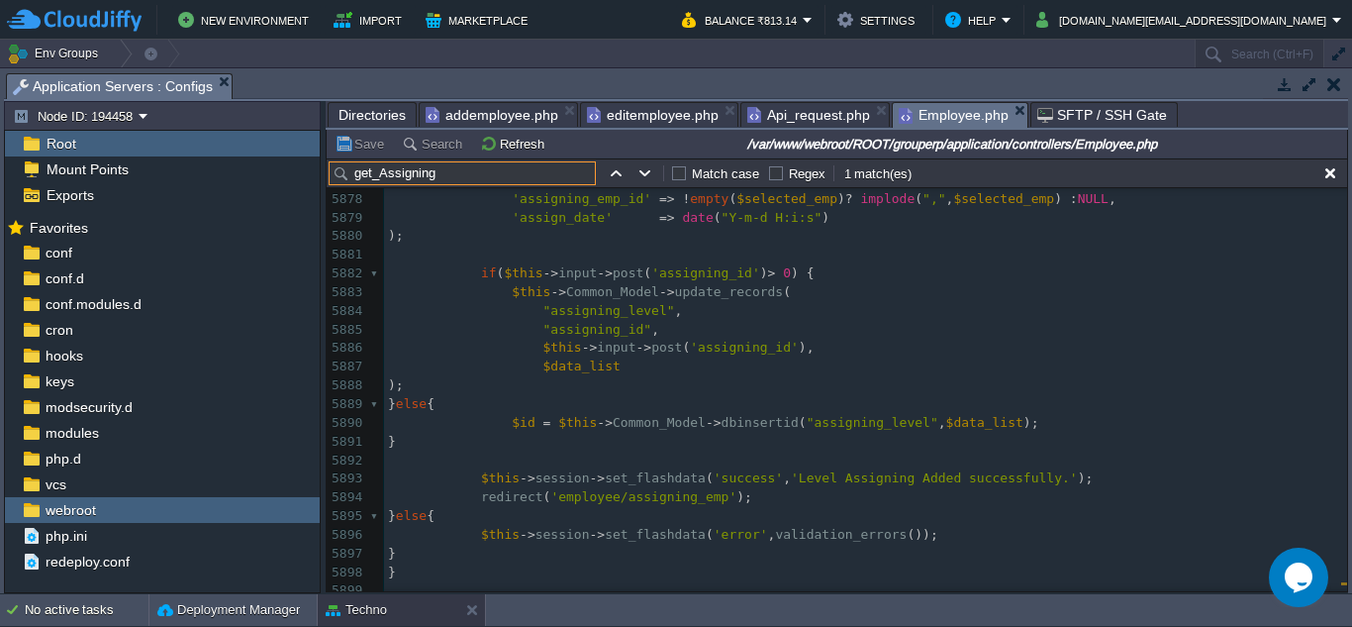
scroll to position [115206, 0]
type input "get_Assigning"
click at [729, 490] on div "x 5867 ​ 5868 $this -> form_validation -> set_rules ( 'l_value' , 'Employee Lev…" at bounding box center [865, 480] width 963 height 989
click at [811, 487] on span "'Level Assigning Added successfully.'" at bounding box center [934, 479] width 287 height 15
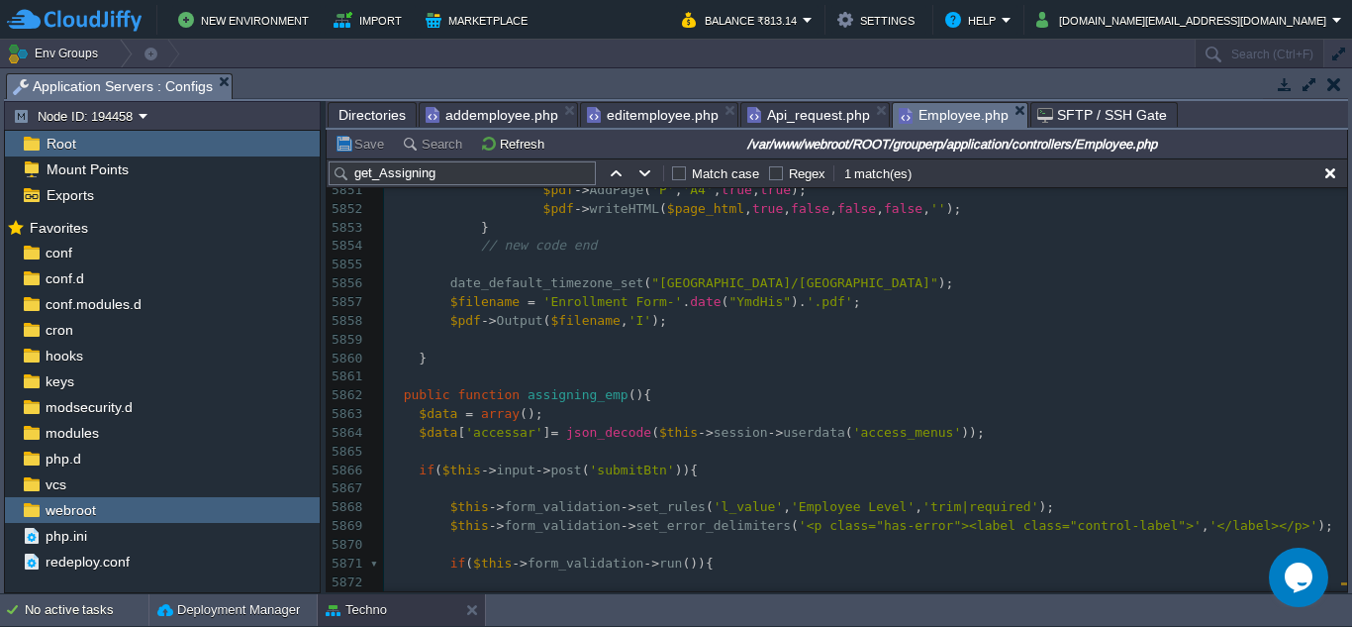
scroll to position [114711, 0]
click at [660, 444] on pre "$data [ 'accessar' ] = json_decode ( $this -> session -> userdata ( 'access_men…" at bounding box center [865, 434] width 963 height 19
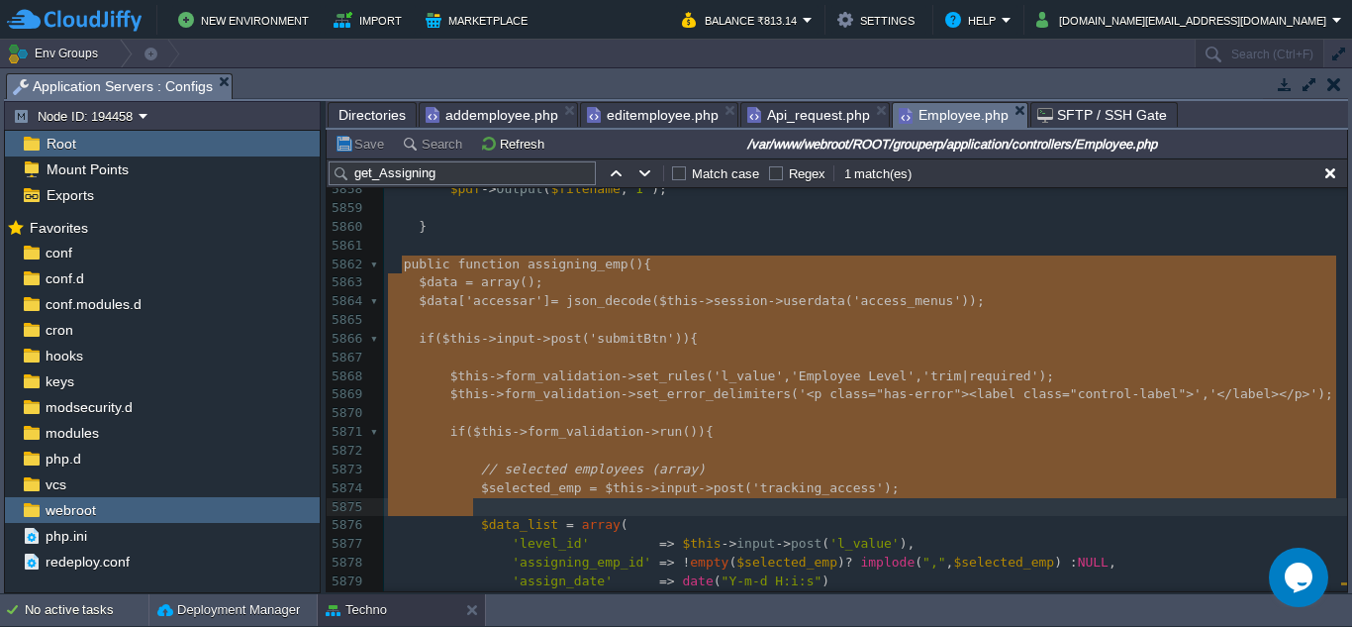
scroll to position [114918, 0]
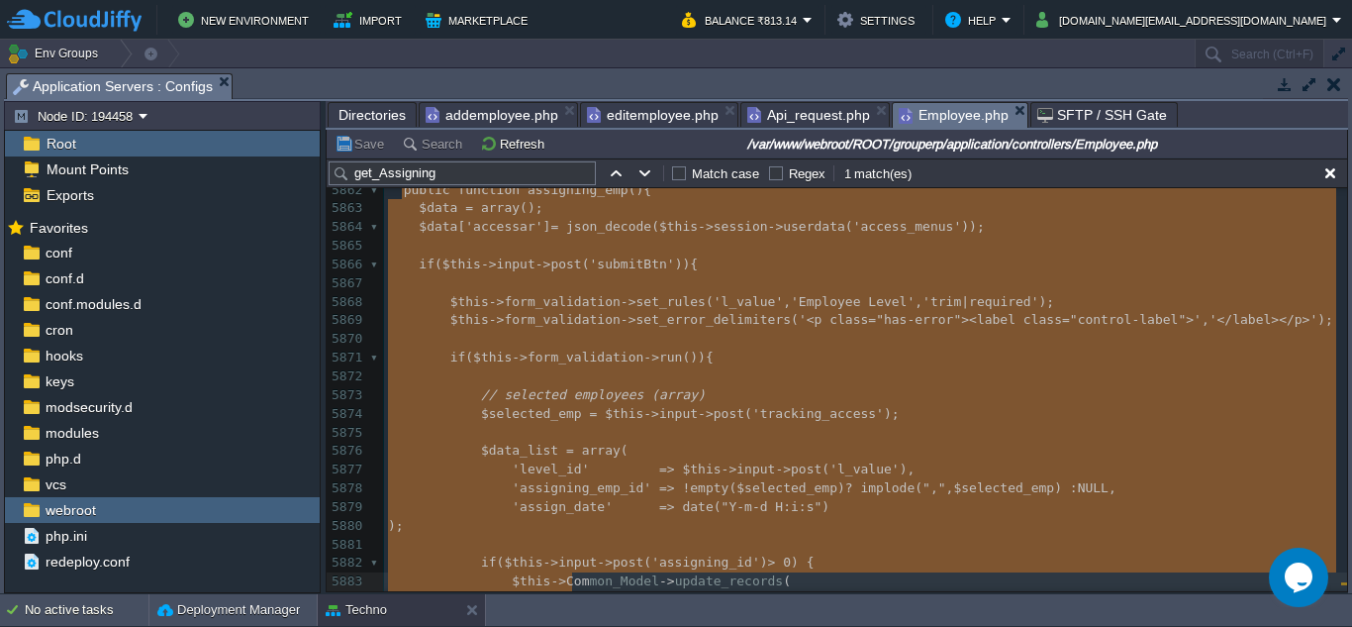
type textarea "-"
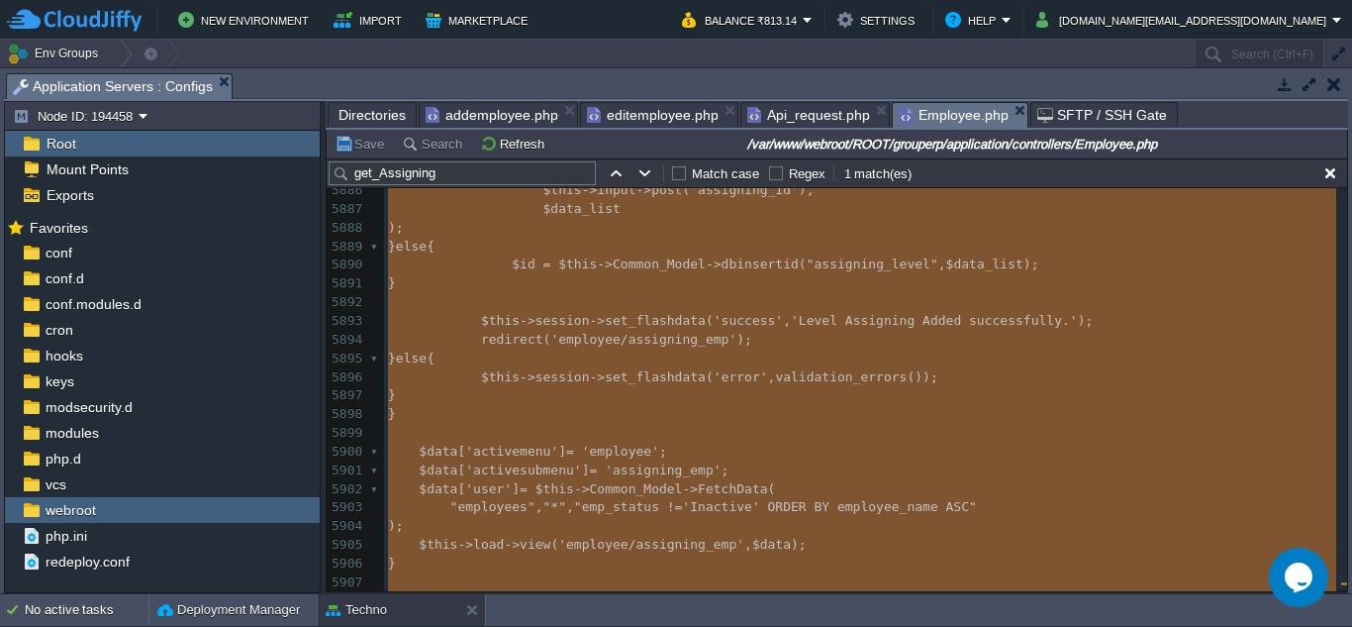
scroll to position [115515, 0]
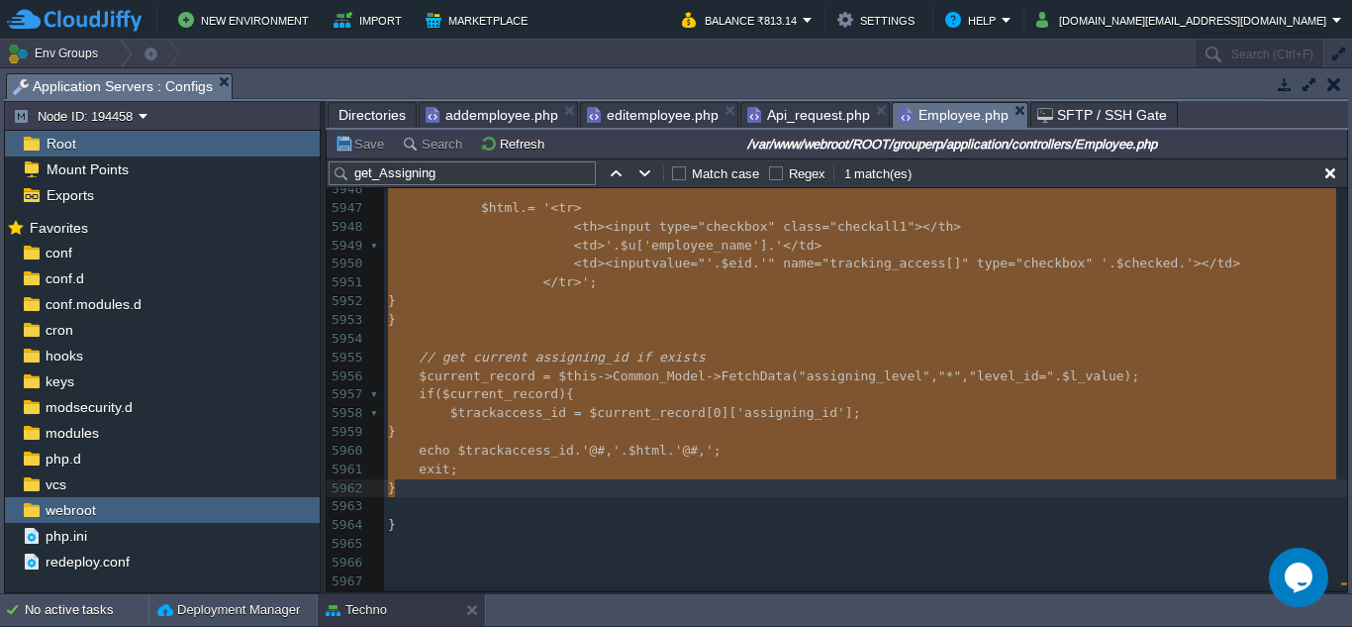
drag, startPoint x: 401, startPoint y: 399, endPoint x: 662, endPoint y: 482, distance: 274.3
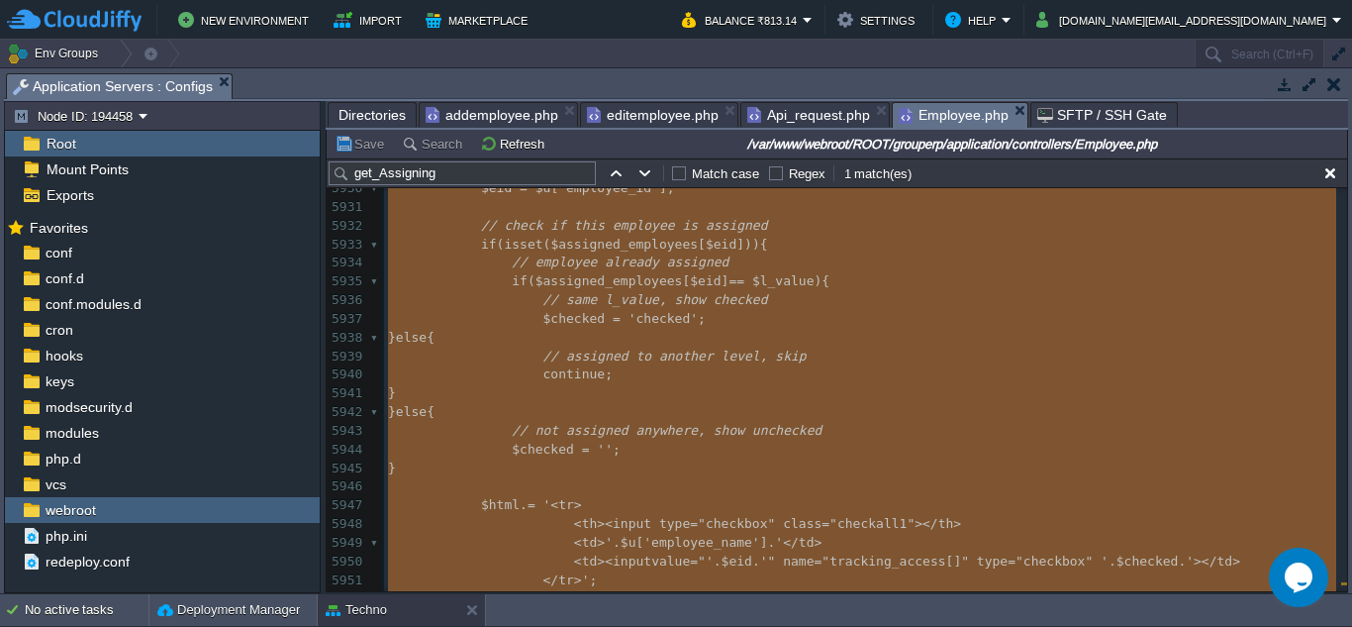
paste textarea
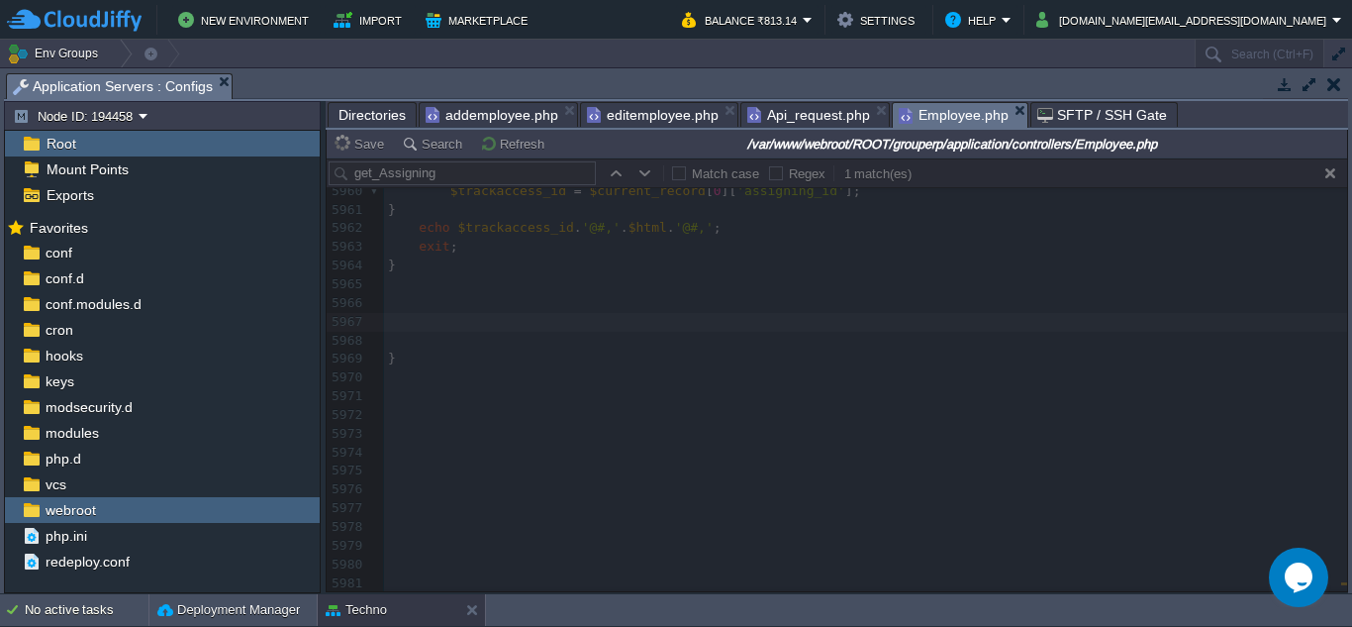
click at [362, 114] on span "Directories" at bounding box center [372, 115] width 67 height 24
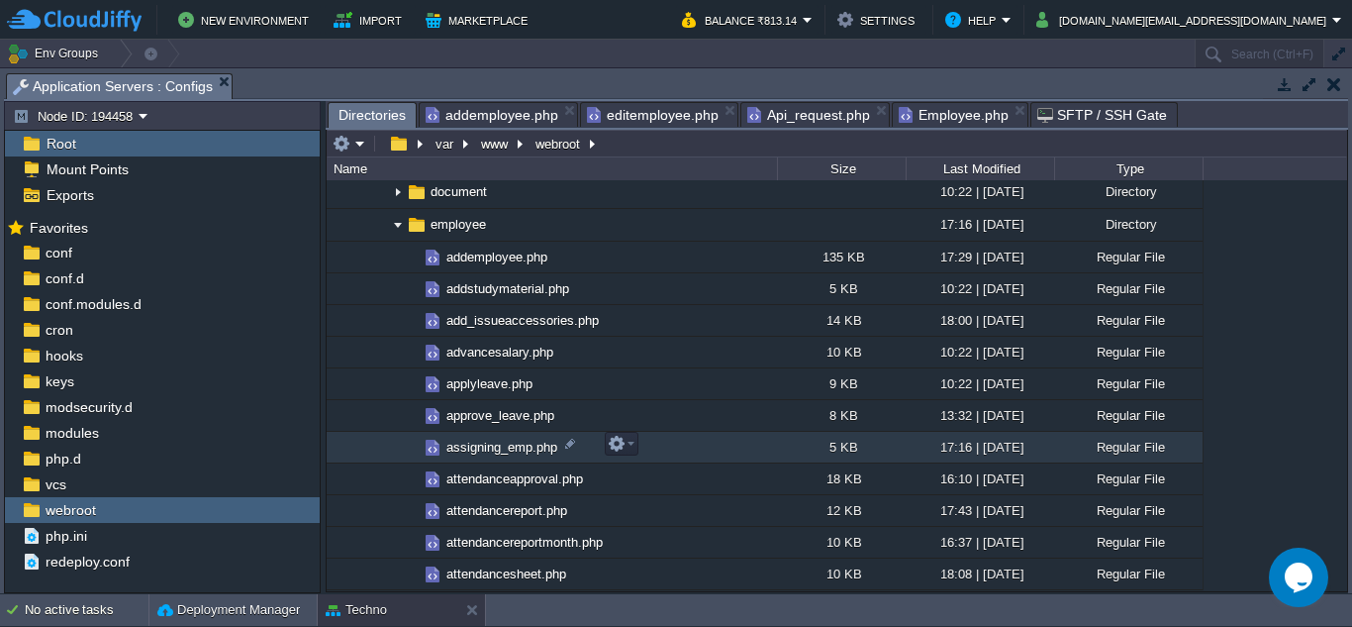
drag, startPoint x: 518, startPoint y: 449, endPoint x: 621, endPoint y: 452, distance: 103.0
click at [621, 452] on button "button" at bounding box center [617, 444] width 18 height 18
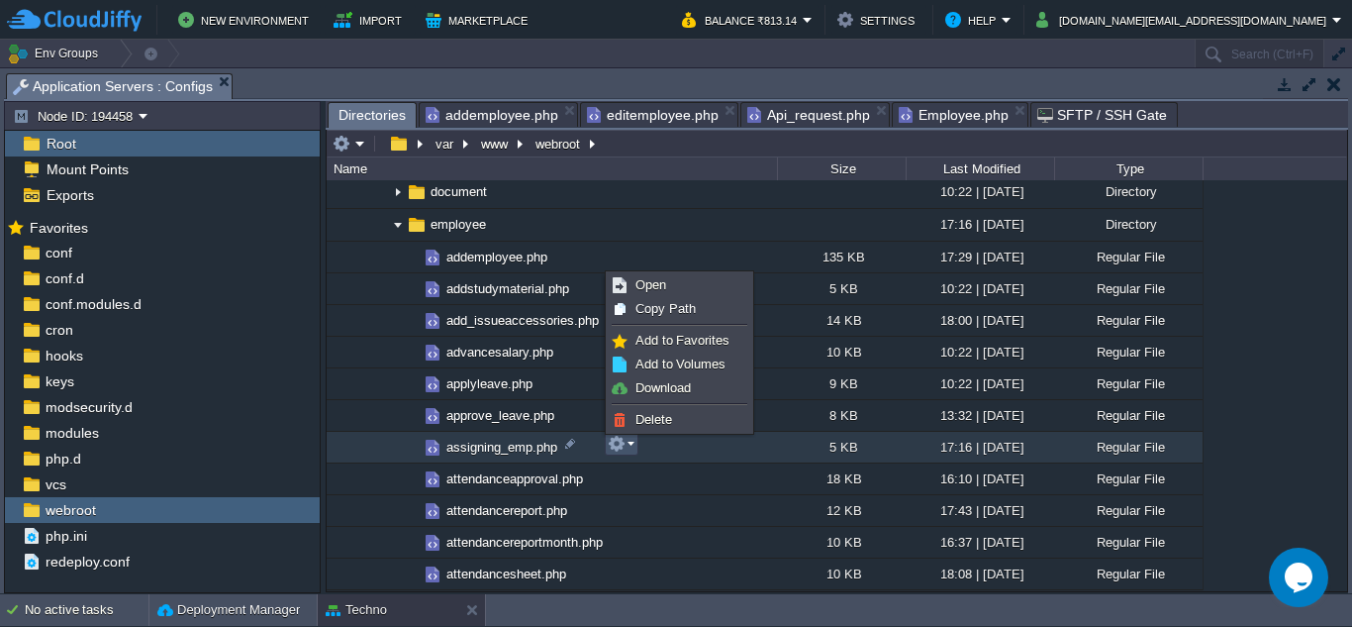
click at [631, 450] on em at bounding box center [621, 444] width 27 height 18
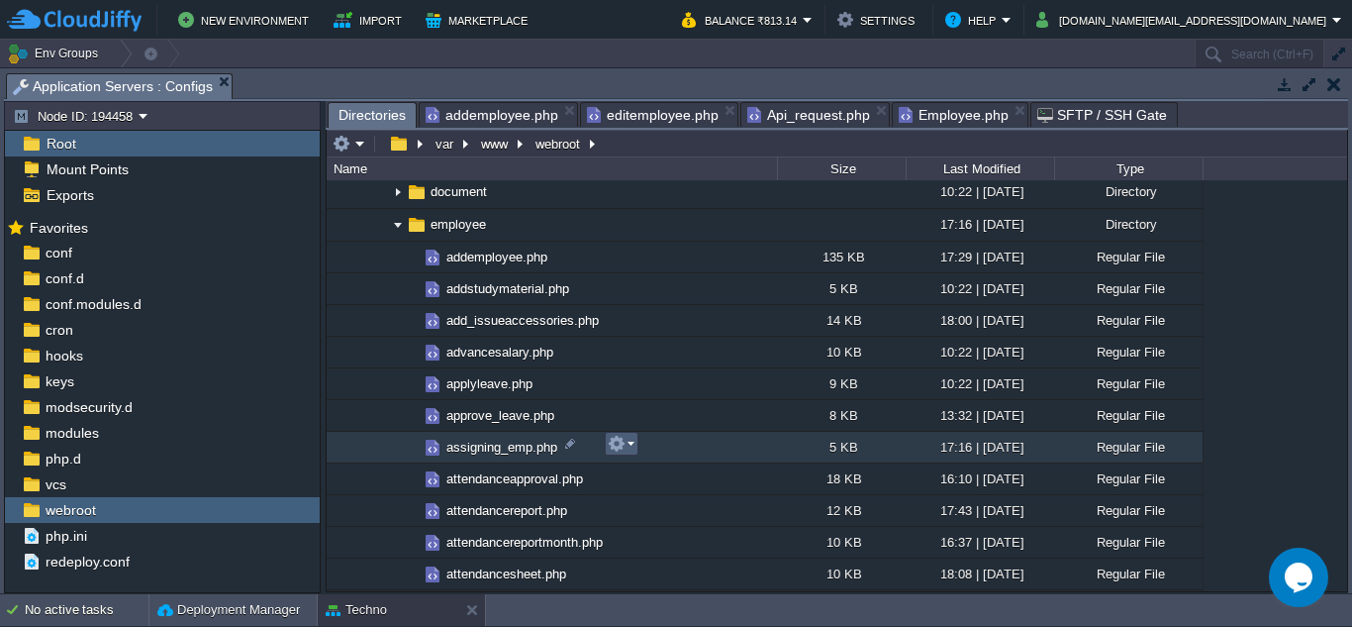
click at [633, 449] on em at bounding box center [621, 444] width 27 height 18
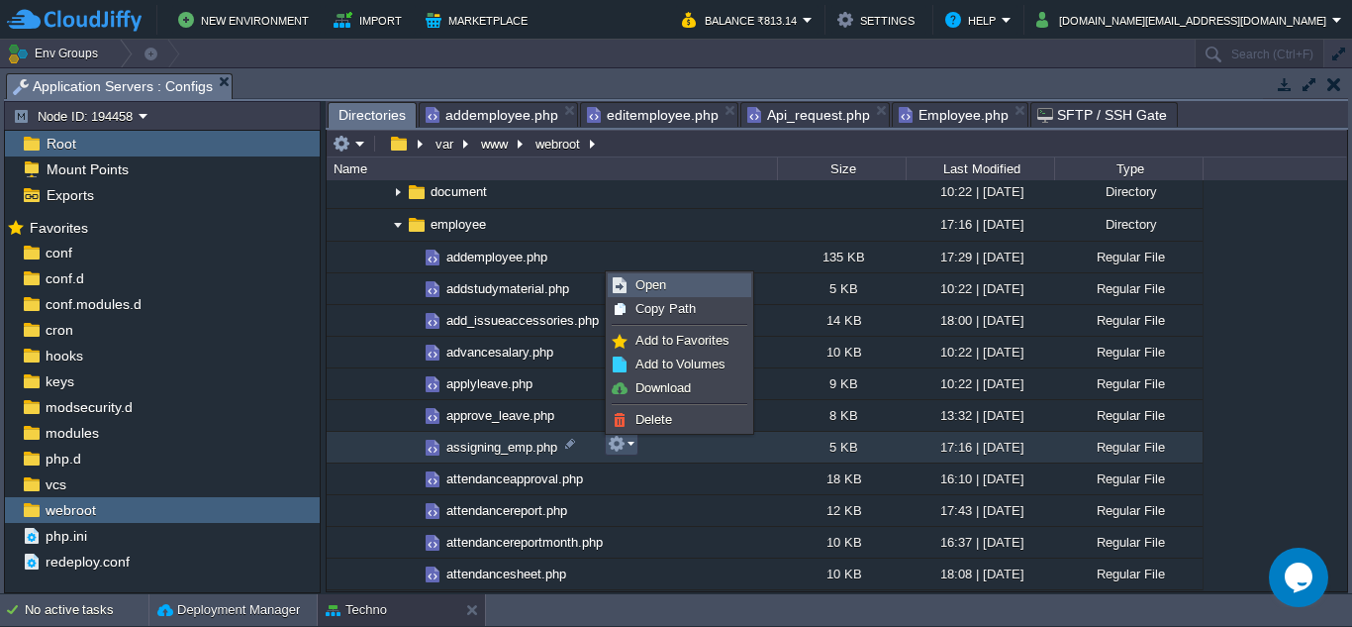
click at [673, 284] on link "Open" at bounding box center [680, 285] width 142 height 22
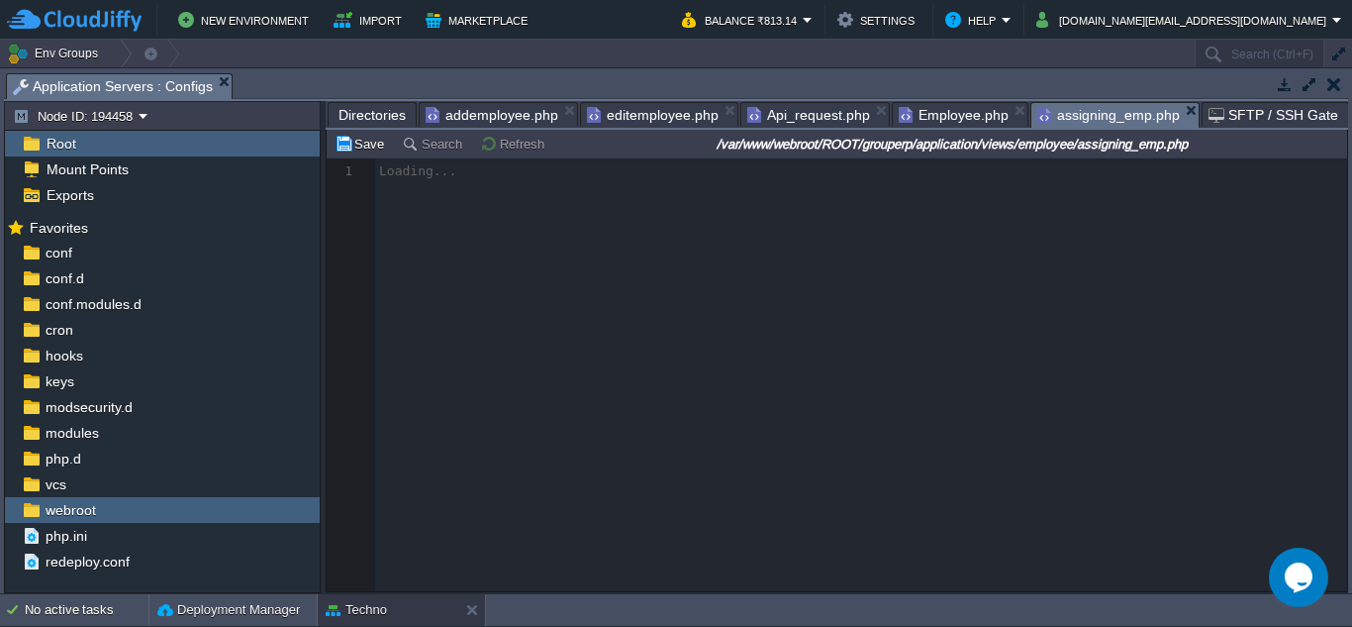
click at [933, 113] on span "Employee.php" at bounding box center [954, 115] width 110 height 24
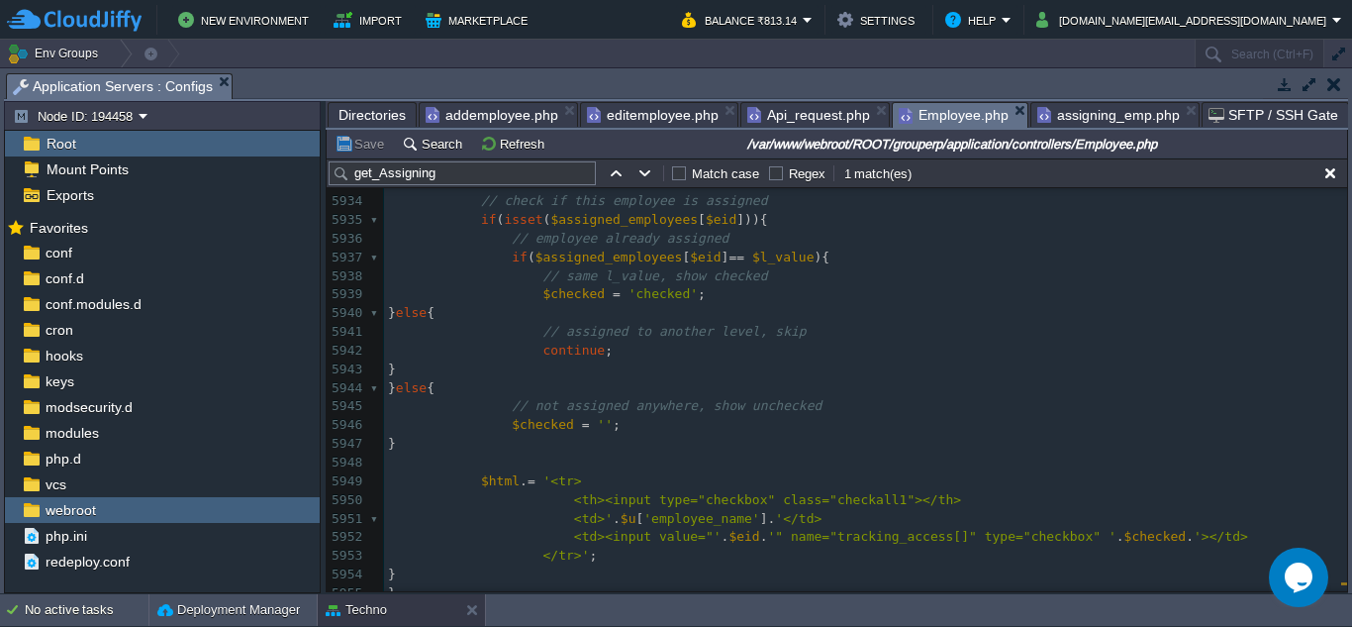
scroll to position [116052, 0]
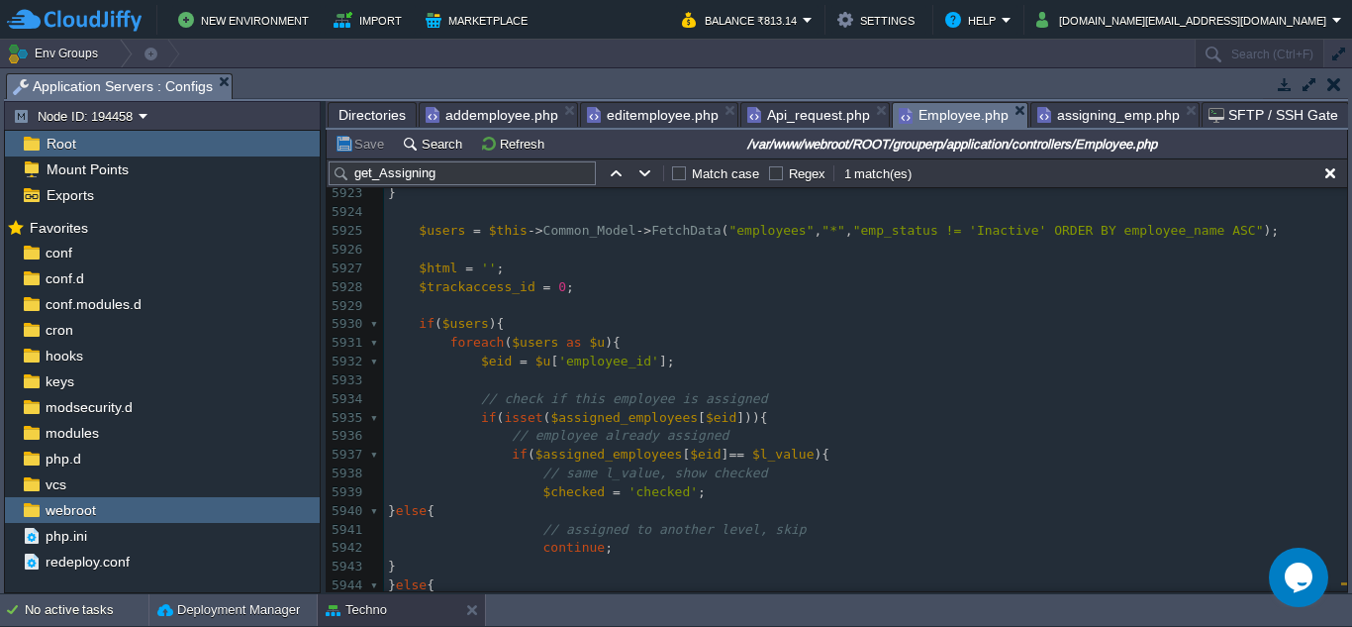
click at [1073, 119] on span "assigning_emp.php" at bounding box center [1109, 115] width 143 height 24
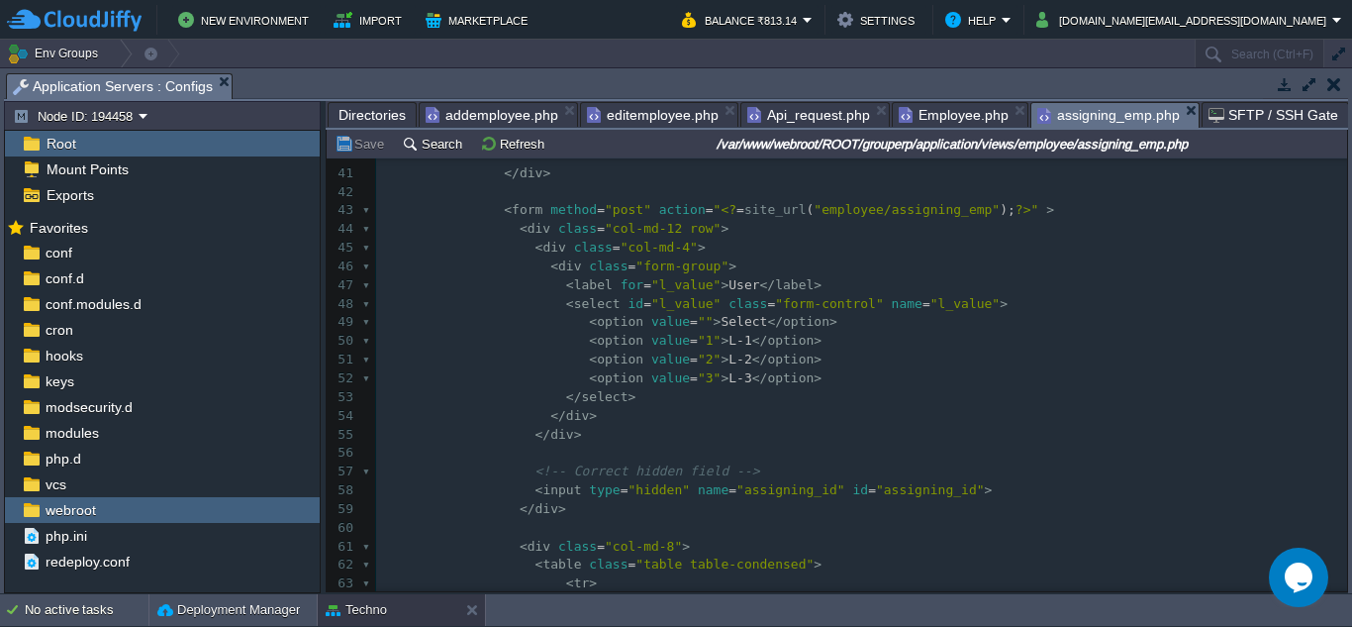
scroll to position [791, 0]
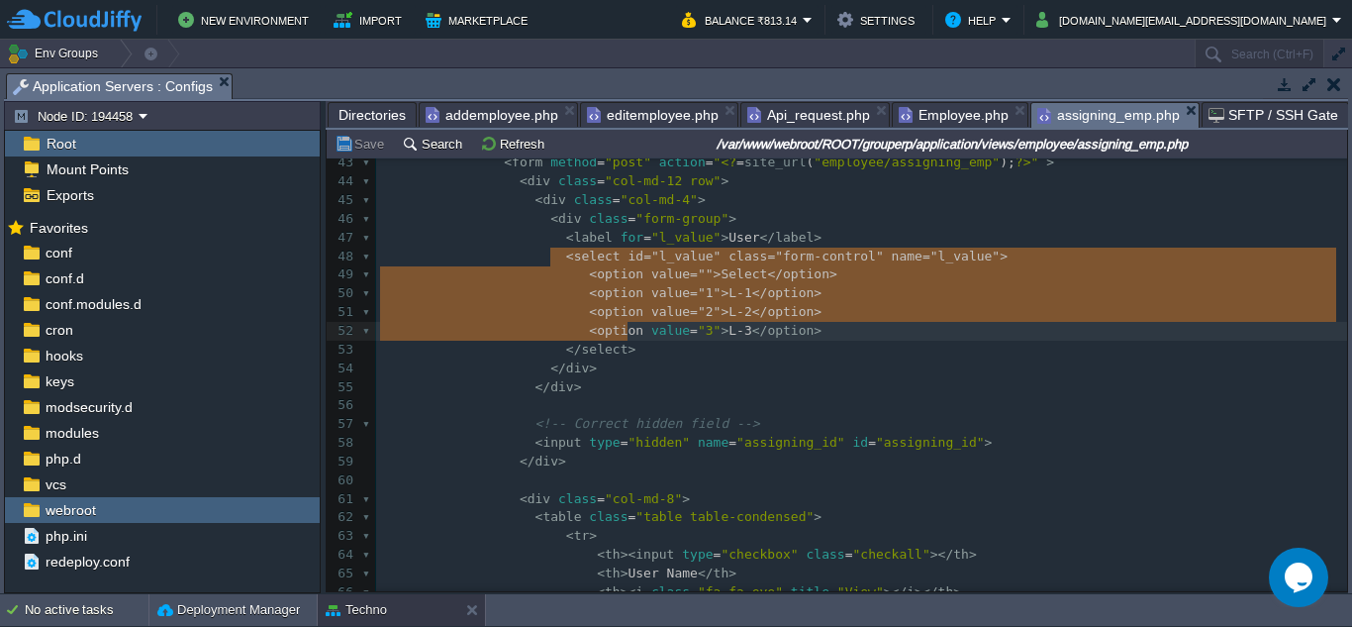
type textarea "<select id="l_value" class="form-control" name="l_value"> <option value="">Sele…"
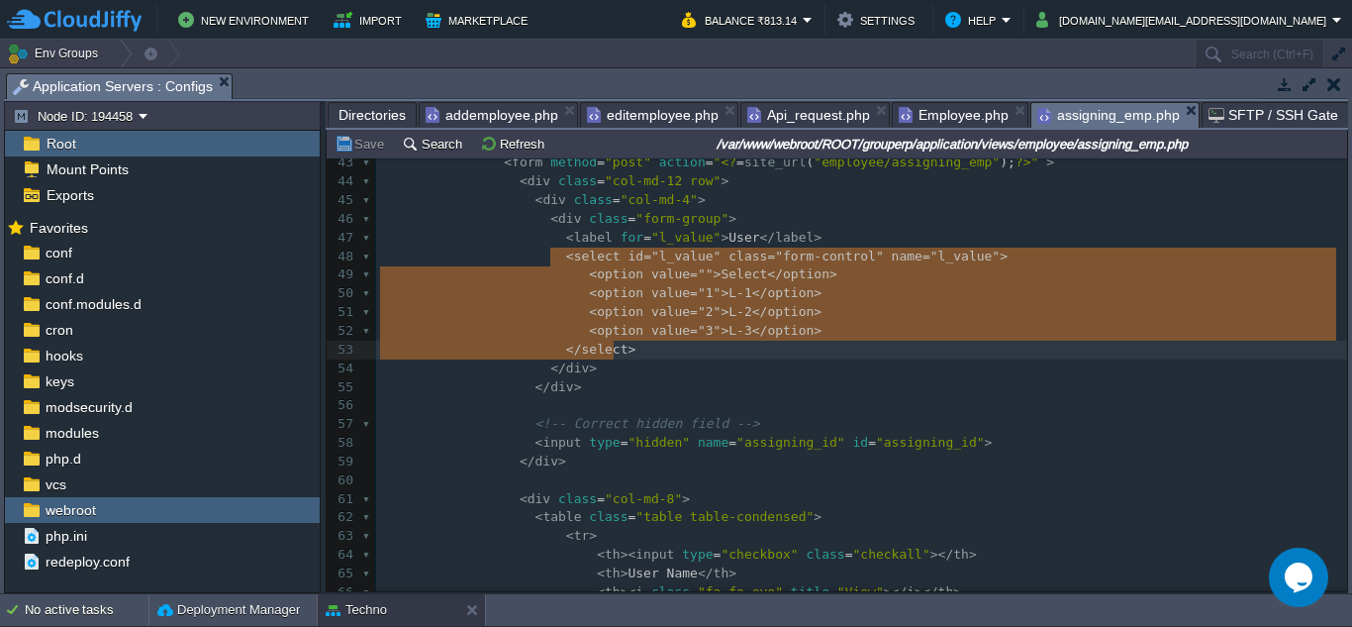
drag, startPoint x: 550, startPoint y: 260, endPoint x: 628, endPoint y: 343, distance: 113.5
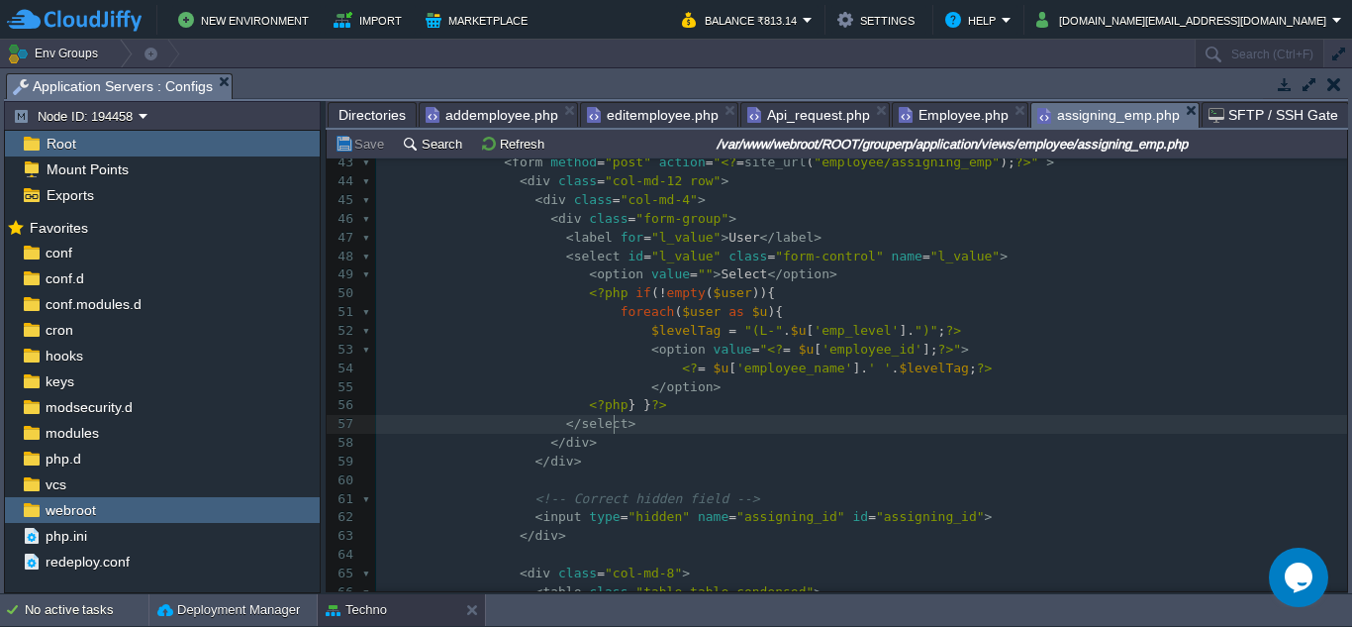
click at [944, 121] on span "Employee.php" at bounding box center [954, 115] width 110 height 24
